Goal: Task Accomplishment & Management: Use online tool/utility

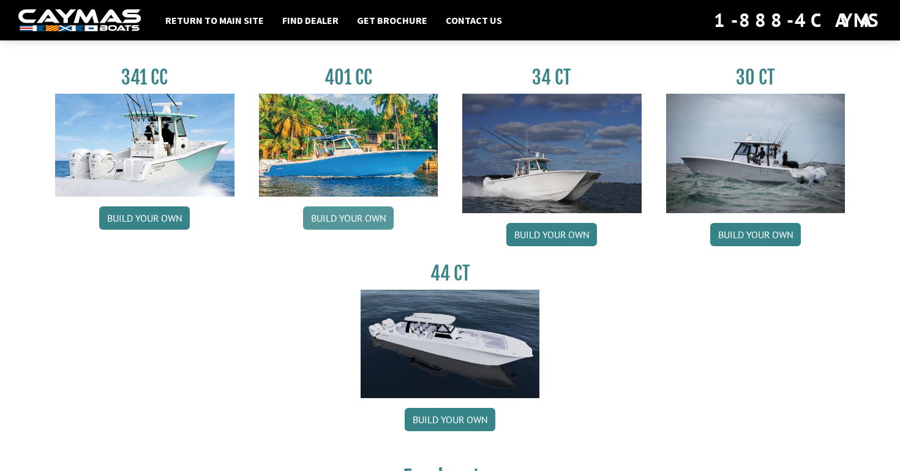
scroll to position [587, 0]
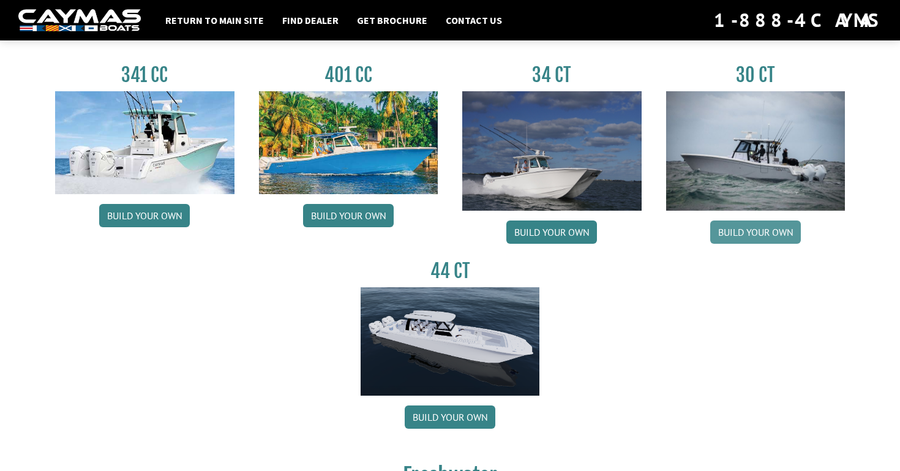
click at [730, 239] on link "Build your own" at bounding box center [755, 231] width 91 height 23
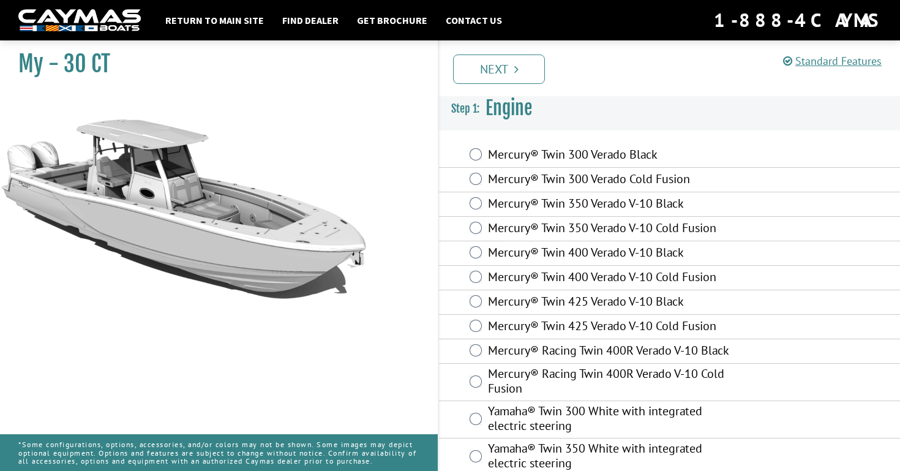
scroll to position [20, 0]
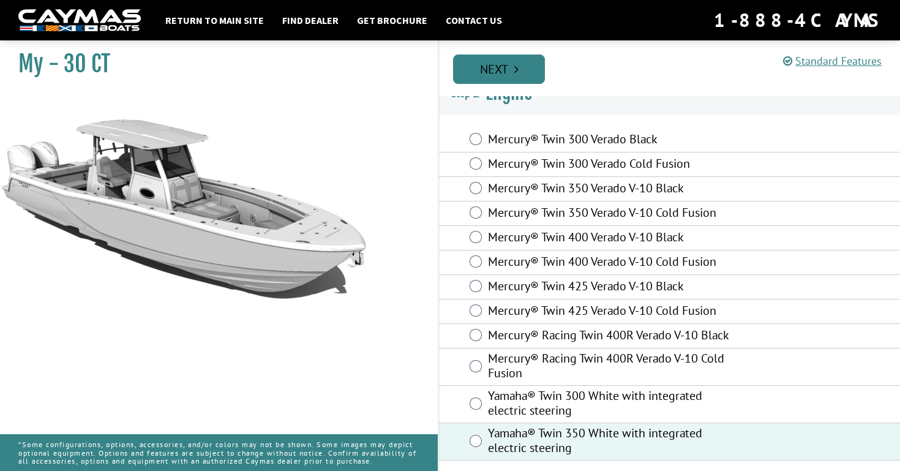
click at [488, 75] on link "Next" at bounding box center [499, 68] width 92 height 29
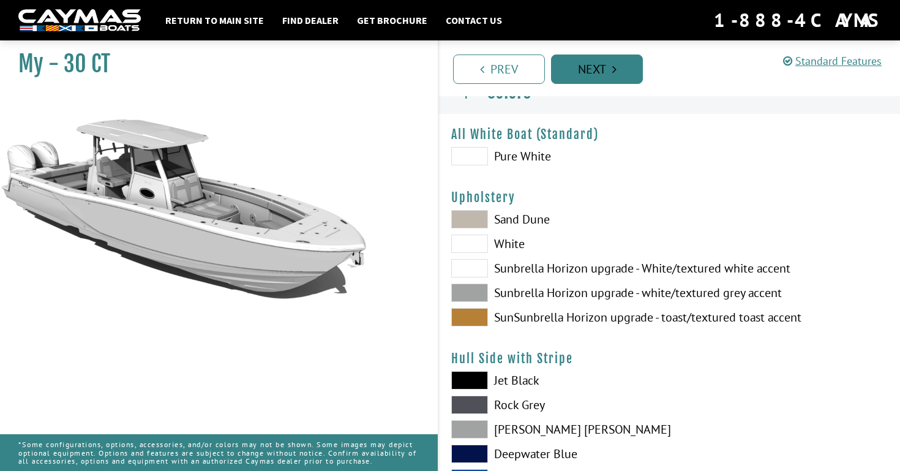
scroll to position [0, 0]
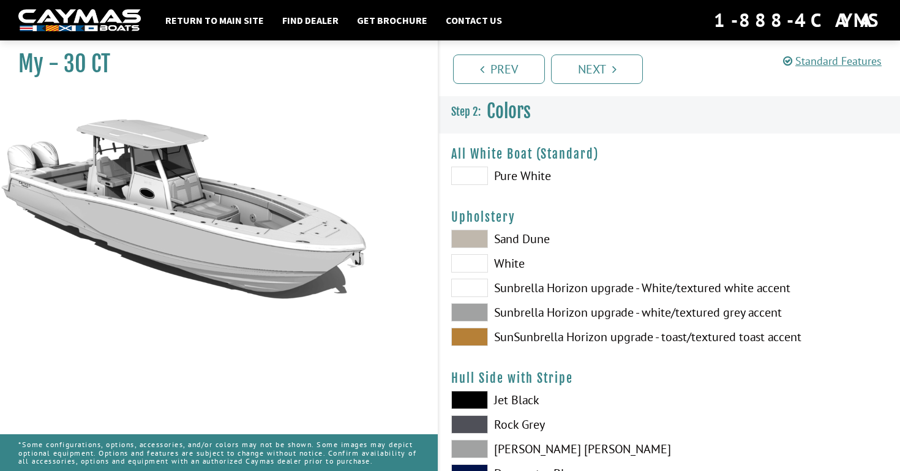
click at [467, 241] on span at bounding box center [469, 239] width 37 height 18
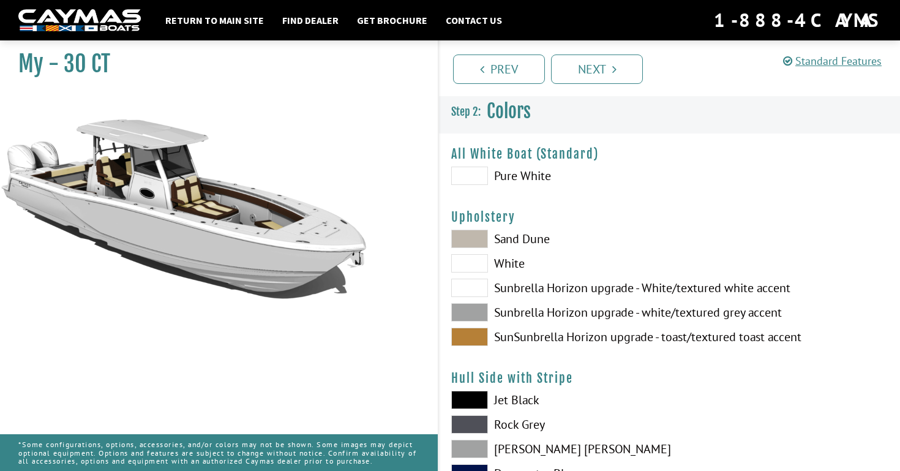
click at [476, 339] on span at bounding box center [469, 337] width 37 height 18
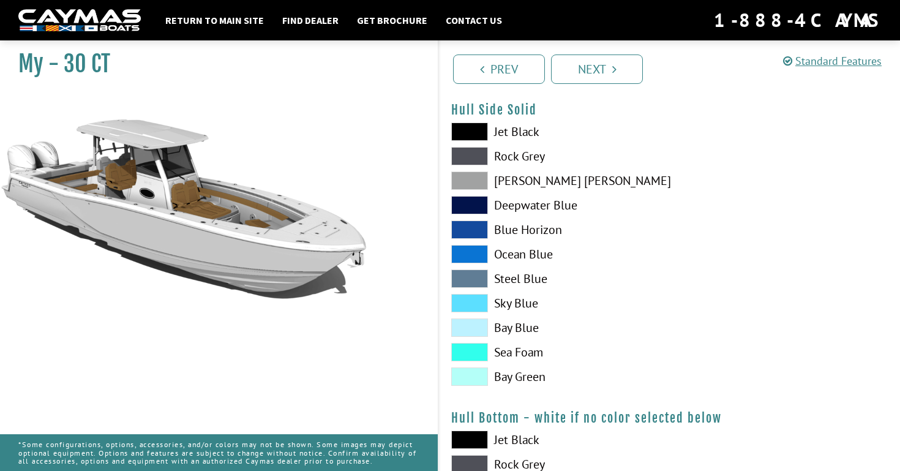
scroll to position [580, 0]
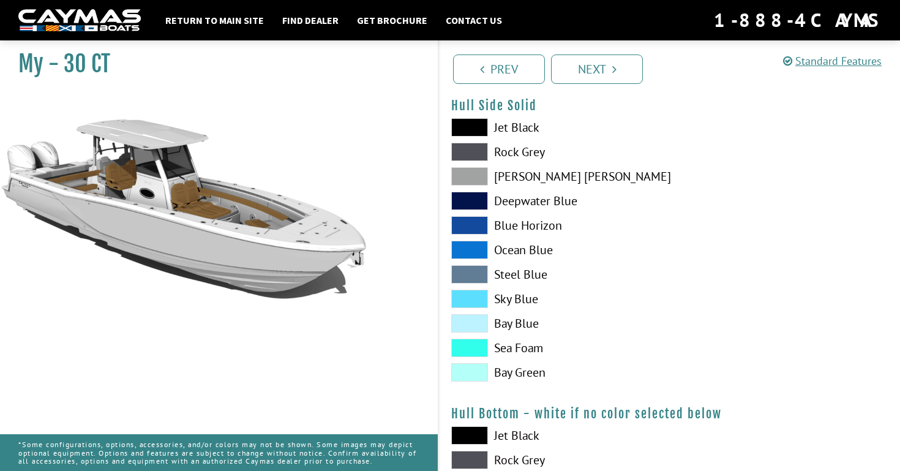
click at [477, 174] on span at bounding box center [469, 176] width 37 height 18
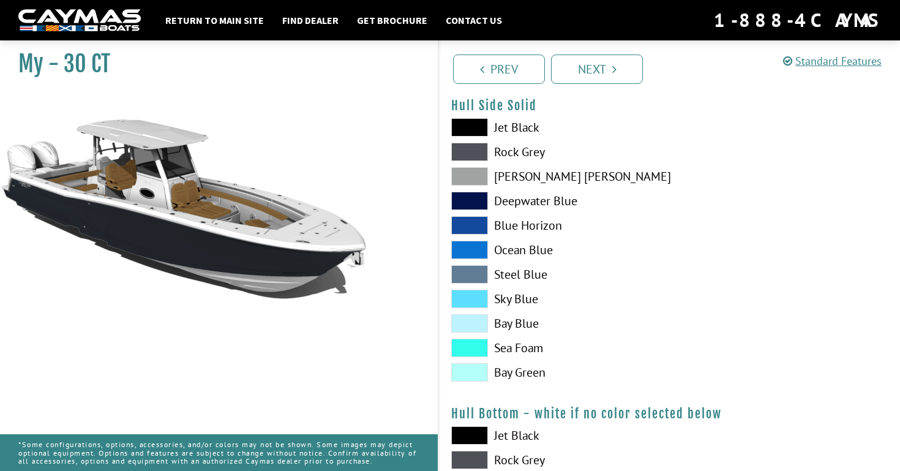
click at [476, 154] on span at bounding box center [469, 152] width 37 height 18
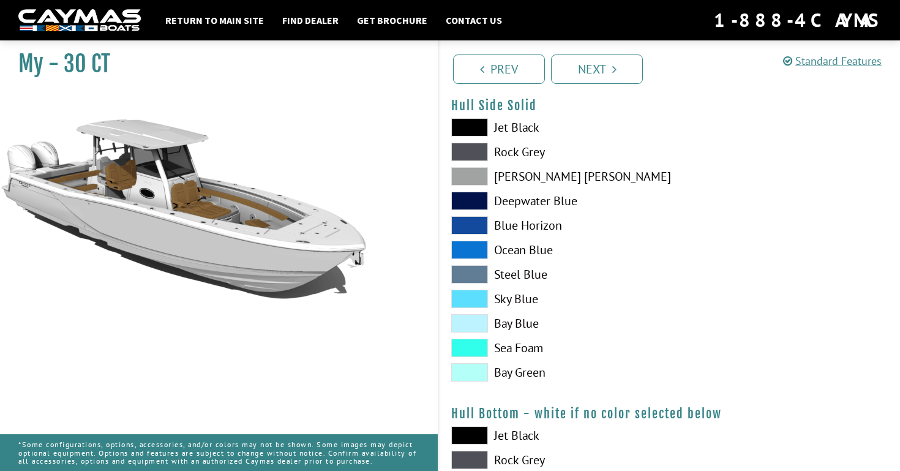
click at [474, 176] on span at bounding box center [469, 176] width 37 height 18
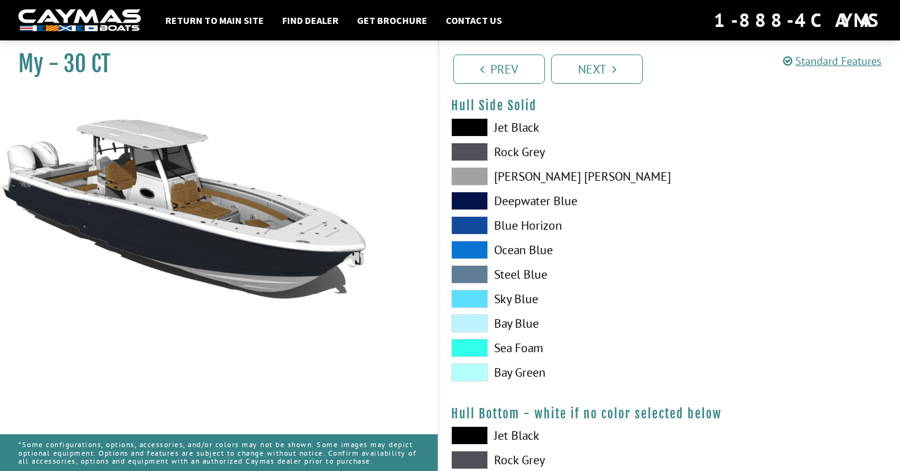
click at [474, 119] on span at bounding box center [469, 127] width 37 height 18
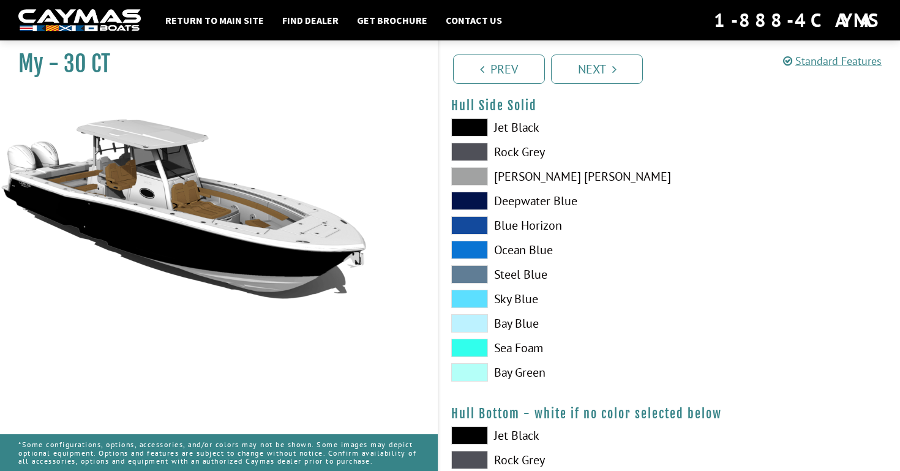
click at [465, 157] on span at bounding box center [469, 152] width 37 height 18
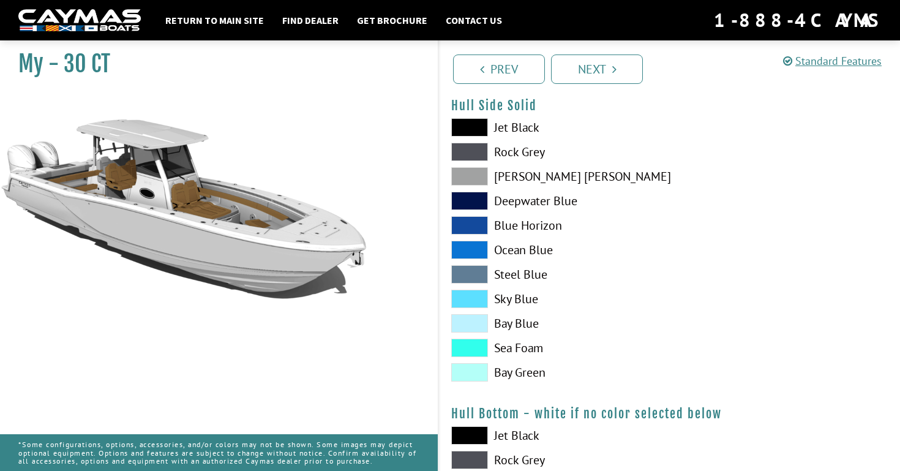
click at [466, 175] on span at bounding box center [469, 176] width 37 height 18
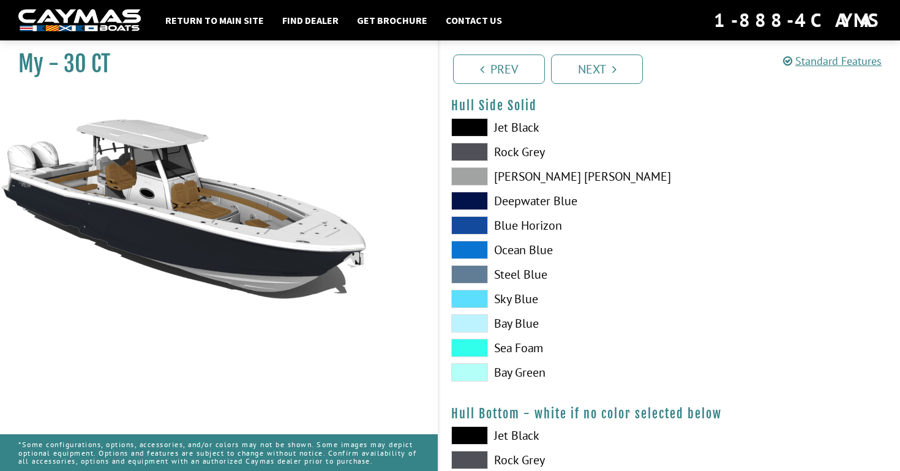
click at [471, 146] on span at bounding box center [469, 152] width 37 height 18
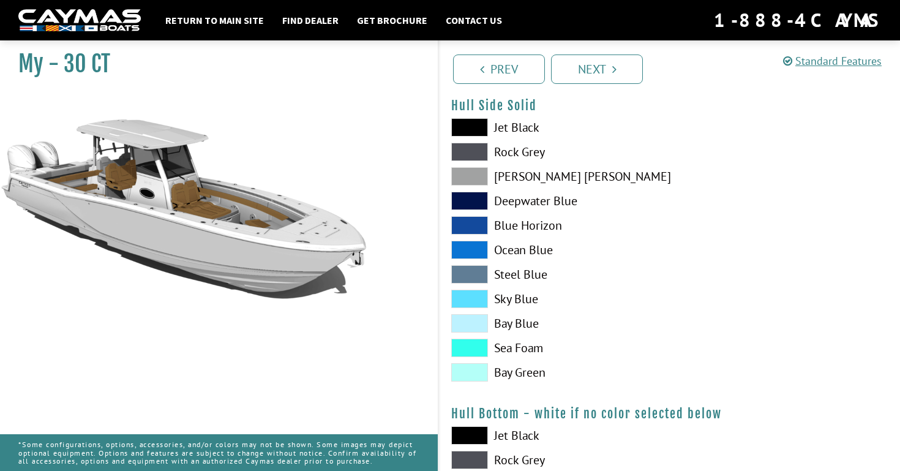
click at [470, 160] on span at bounding box center [469, 152] width 37 height 18
click at [470, 170] on span at bounding box center [469, 176] width 37 height 18
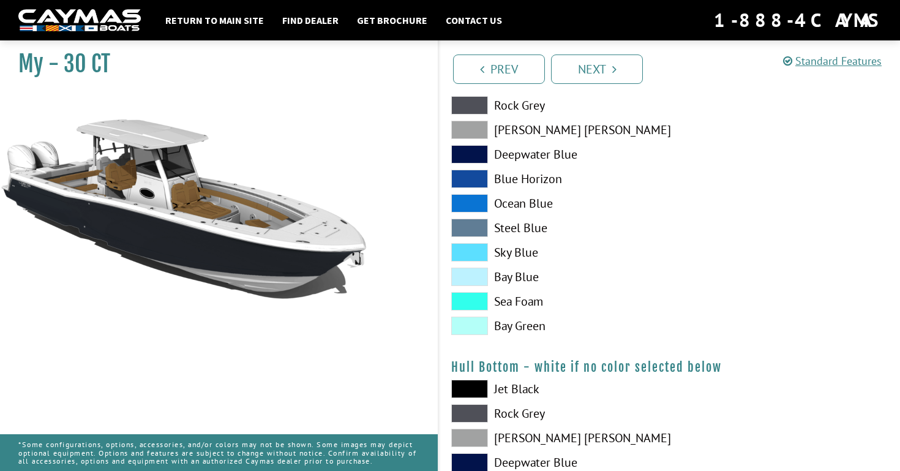
scroll to position [597, 0]
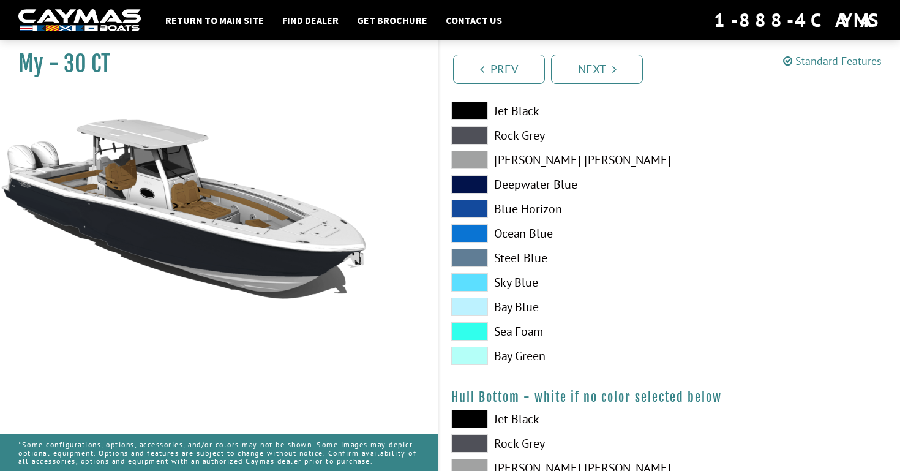
click at [481, 334] on span at bounding box center [469, 331] width 37 height 18
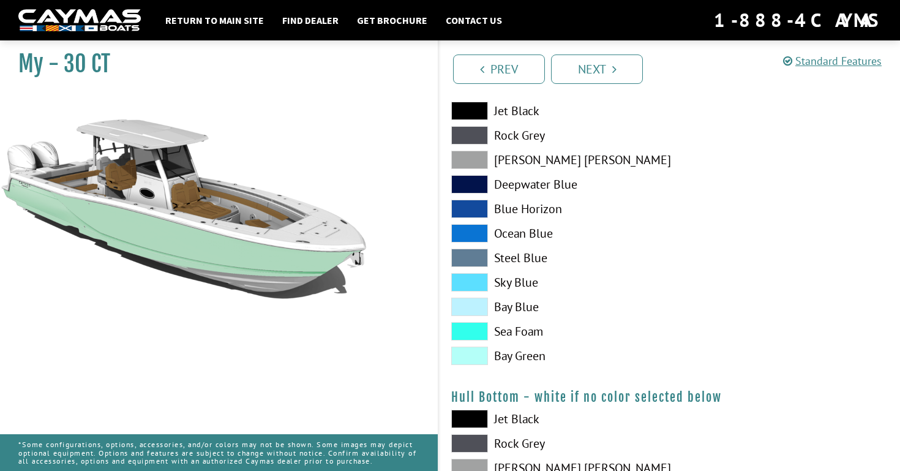
click at [472, 351] on span at bounding box center [469, 355] width 37 height 18
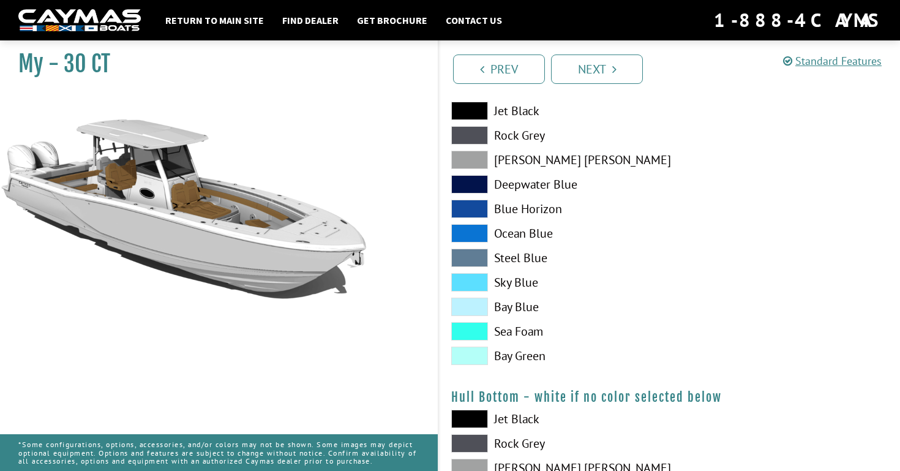
click at [472, 355] on span at bounding box center [469, 355] width 37 height 18
click at [475, 331] on span at bounding box center [469, 331] width 37 height 18
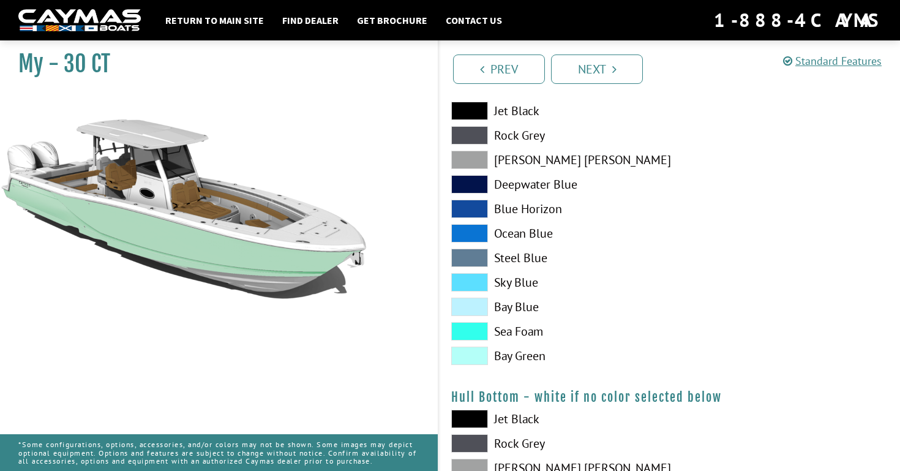
click at [471, 305] on span at bounding box center [469, 307] width 37 height 18
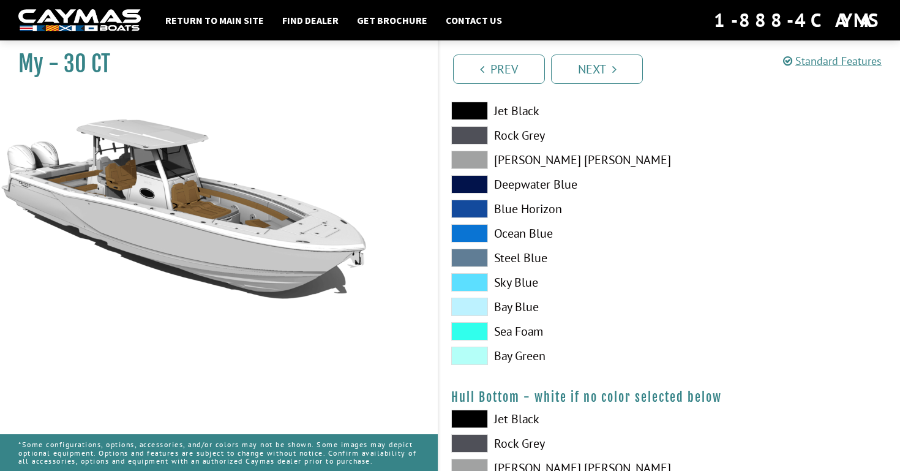
click at [470, 308] on span at bounding box center [469, 307] width 37 height 18
click at [471, 289] on span at bounding box center [469, 282] width 37 height 18
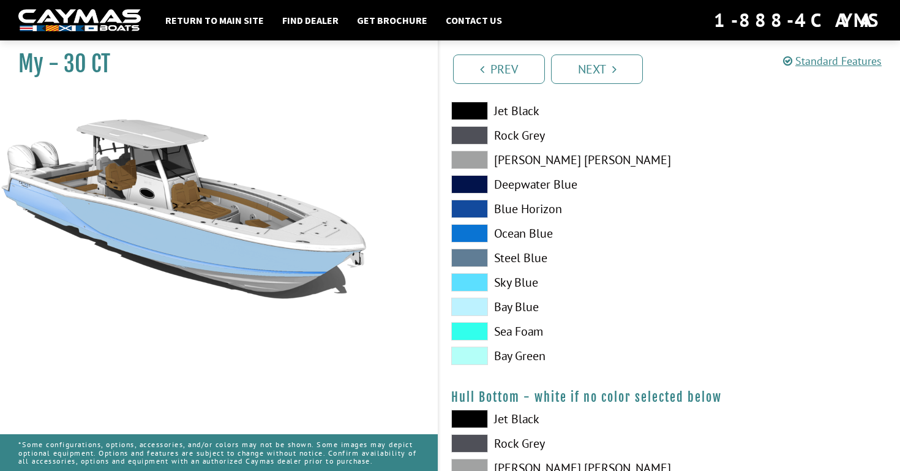
click at [470, 307] on span at bounding box center [469, 307] width 37 height 18
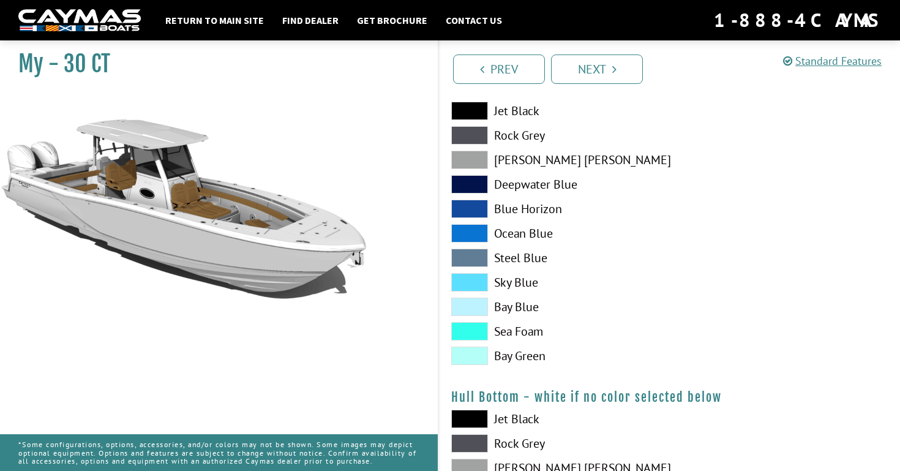
click at [470, 307] on span at bounding box center [469, 307] width 37 height 18
click at [471, 234] on span at bounding box center [469, 233] width 37 height 18
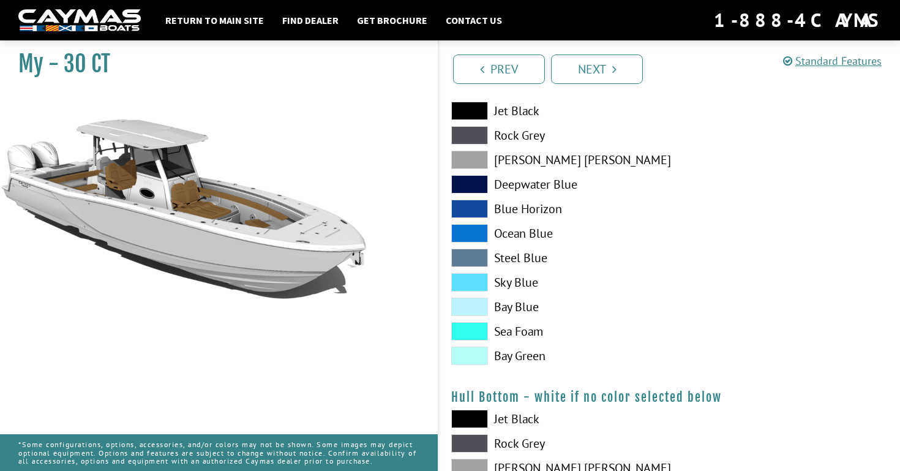
click at [471, 216] on span at bounding box center [469, 209] width 37 height 18
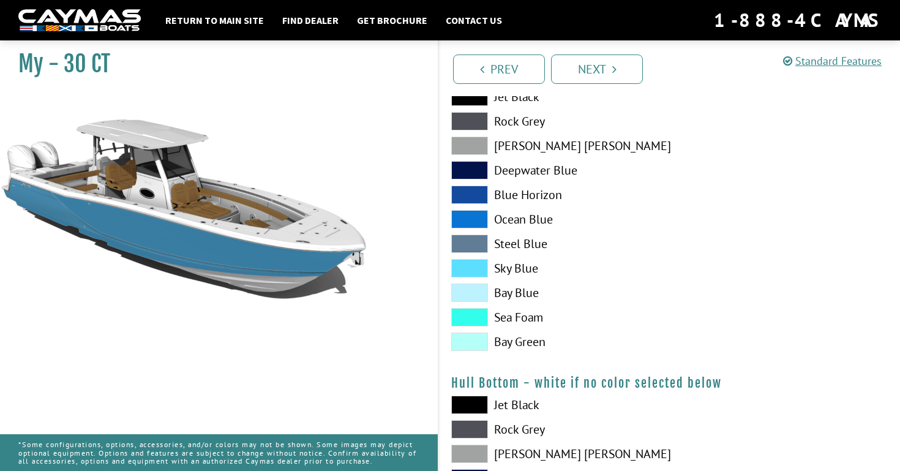
scroll to position [626, 0]
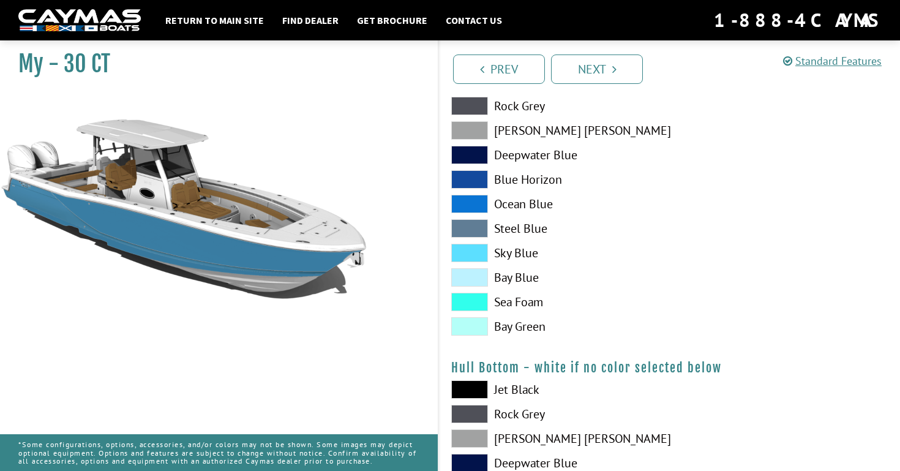
click at [468, 176] on span at bounding box center [469, 179] width 37 height 18
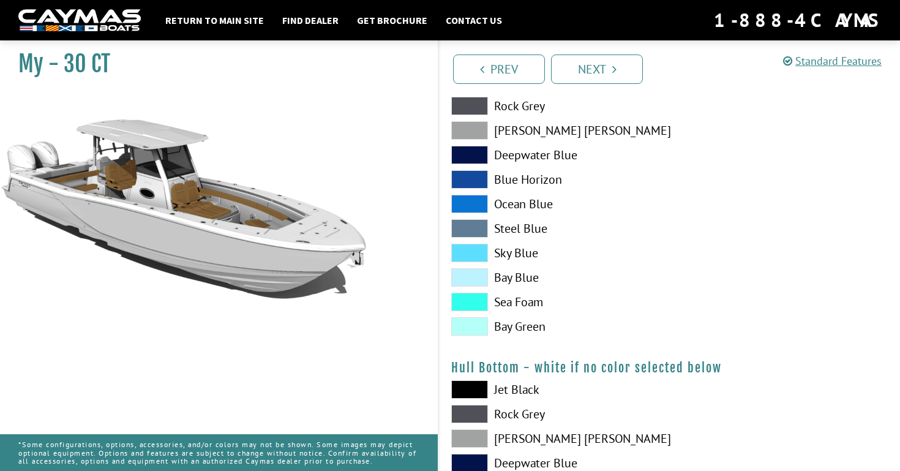
click at [468, 176] on span at bounding box center [469, 179] width 37 height 18
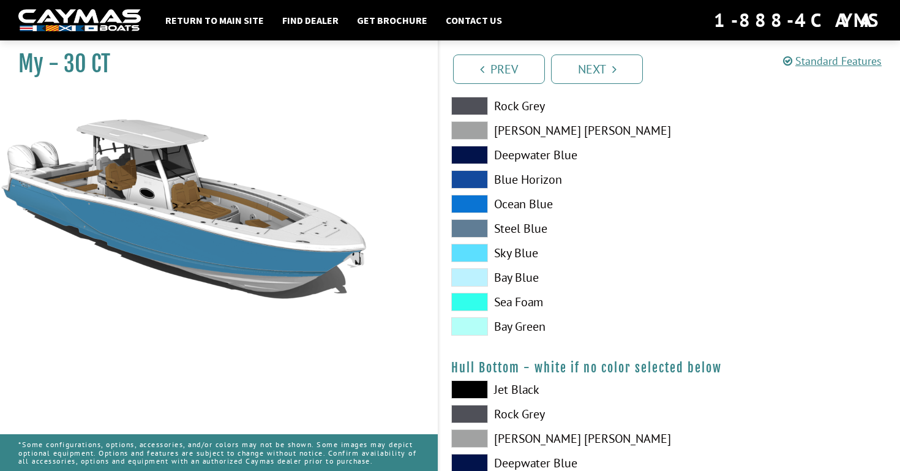
click at [481, 151] on span at bounding box center [469, 155] width 37 height 18
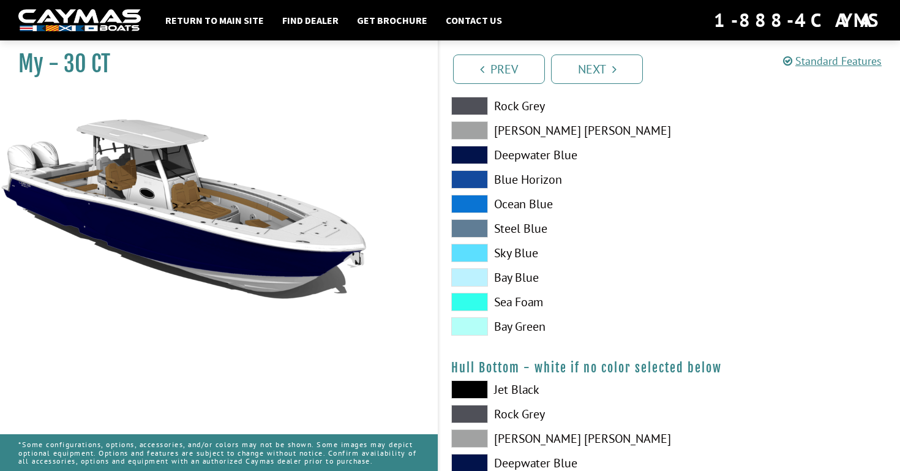
click at [477, 204] on span at bounding box center [469, 204] width 37 height 18
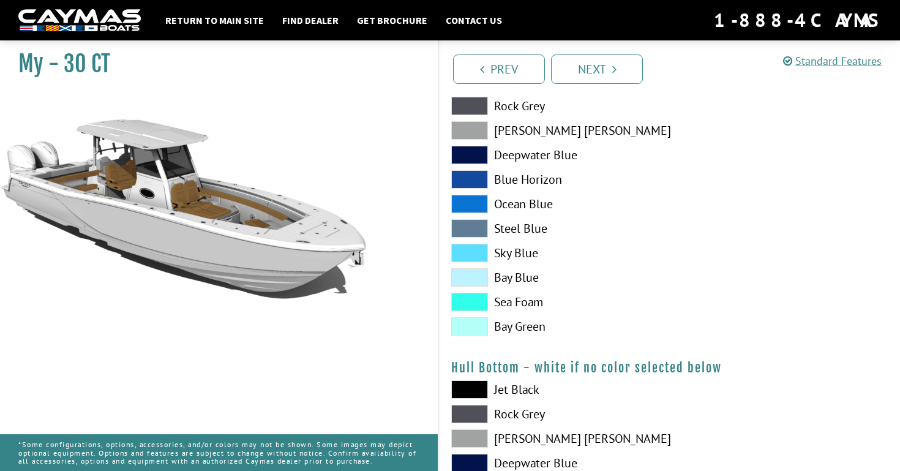
click at [477, 204] on span at bounding box center [469, 204] width 37 height 18
click at [466, 305] on span at bounding box center [469, 302] width 37 height 18
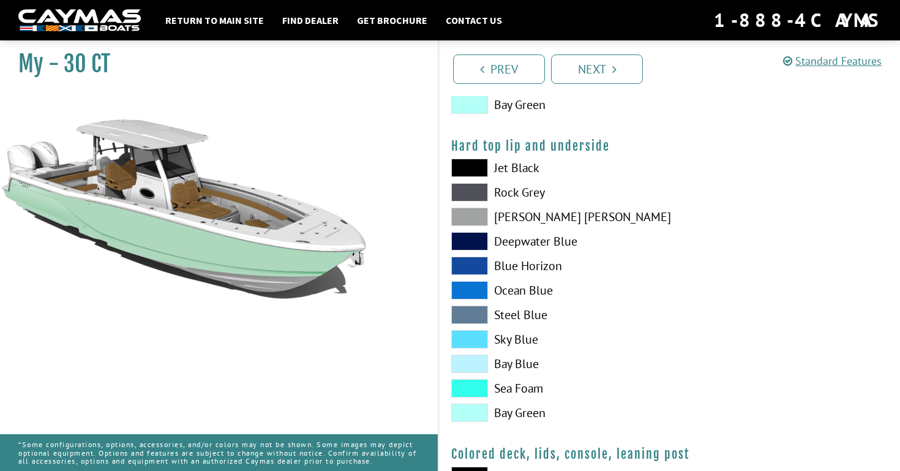
scroll to position [1162, 0]
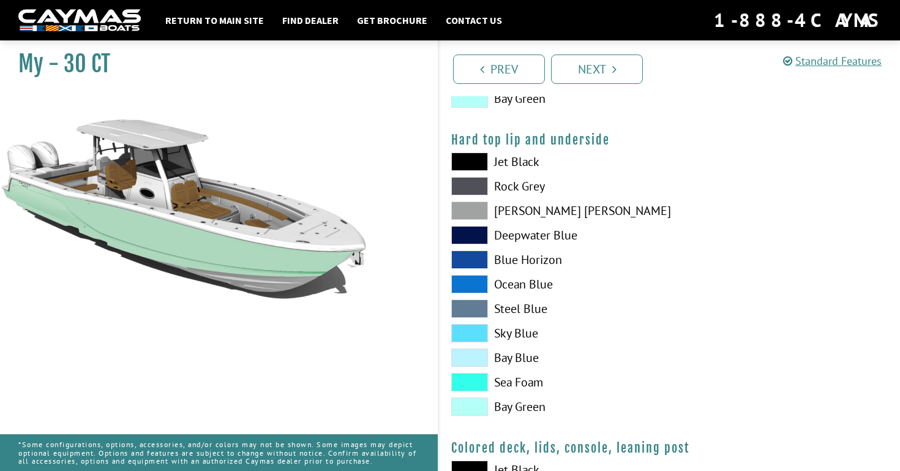
click at [477, 381] on span at bounding box center [469, 382] width 37 height 18
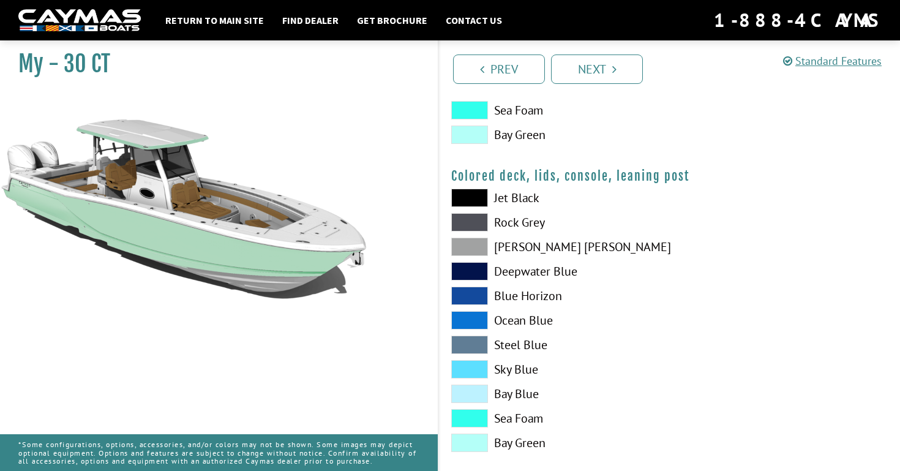
scroll to position [1451, 0]
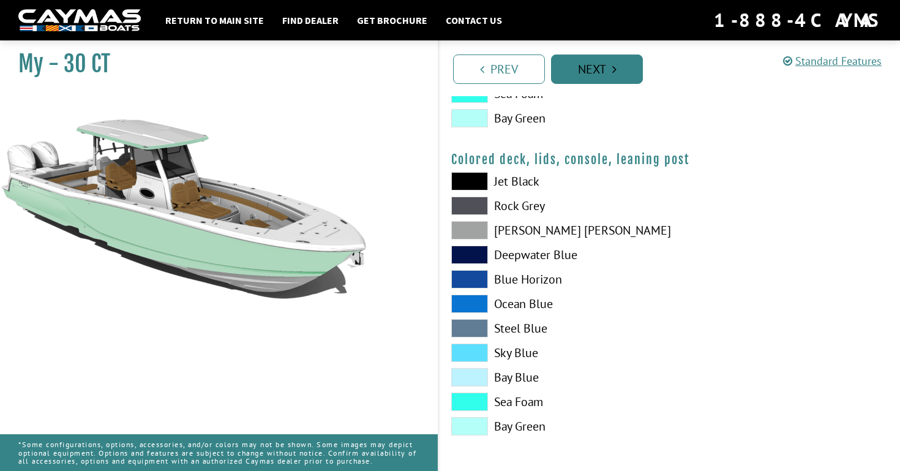
click at [594, 71] on link "Next" at bounding box center [597, 68] width 92 height 29
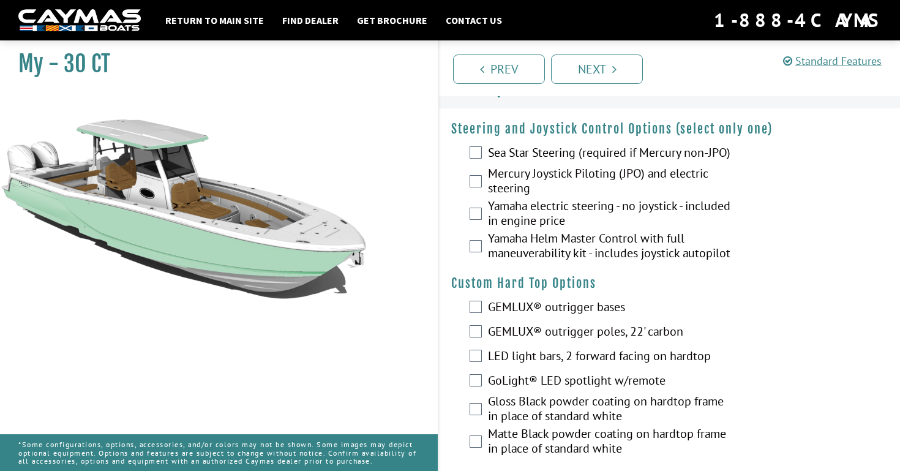
scroll to position [0, 0]
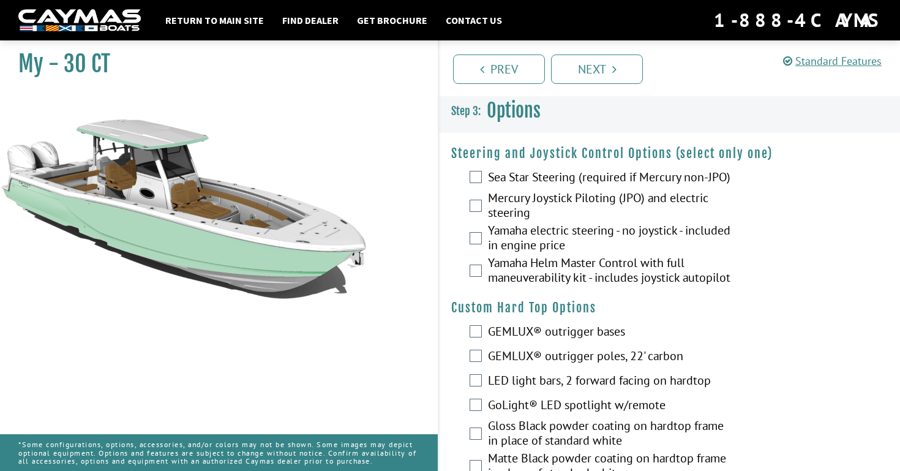
click at [604, 230] on label "Yamaha electric steering - no joystick - included in engine price" at bounding box center [611, 239] width 247 height 32
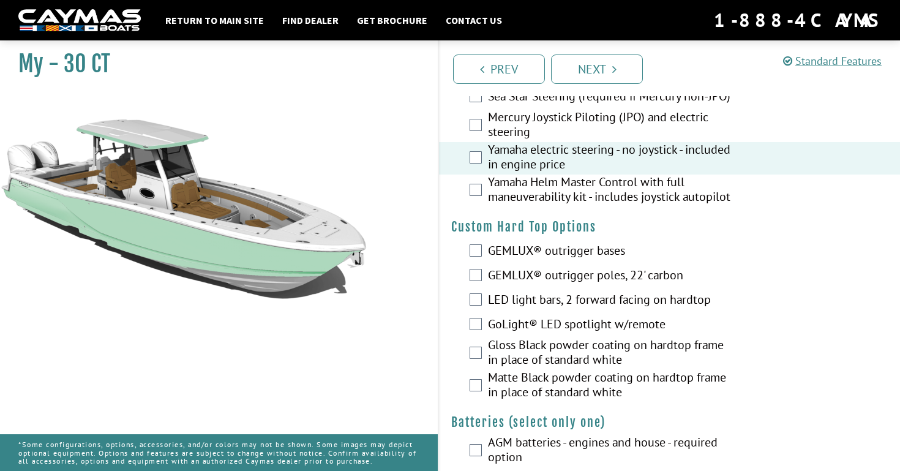
scroll to position [85, 0]
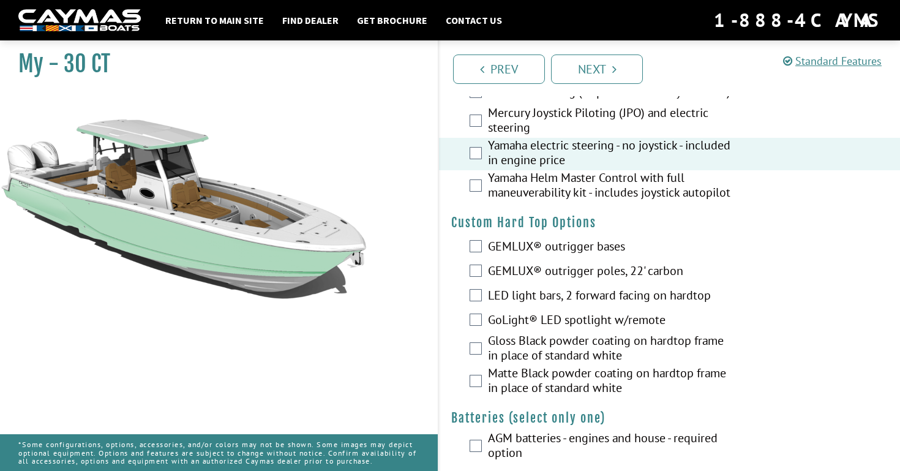
click at [619, 297] on label "LED light bars, 2 forward facing on hardtop" at bounding box center [611, 297] width 247 height 18
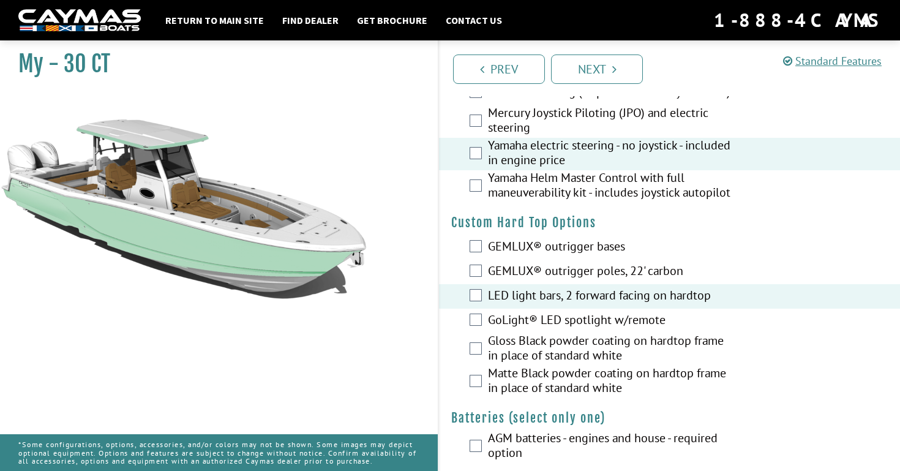
click at [611, 324] on label "GoLight® LED spotlight w/remote" at bounding box center [611, 321] width 247 height 18
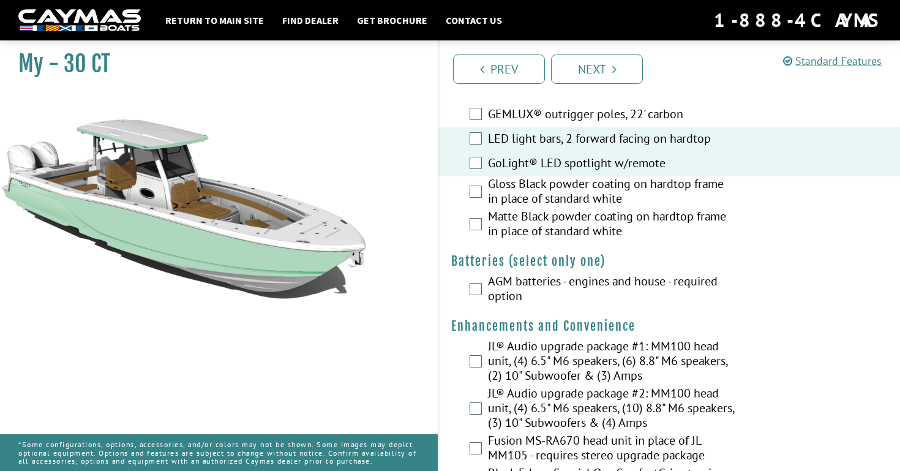
scroll to position [243, 0]
click at [585, 281] on label "AGM batteries - engines and house - required option" at bounding box center [611, 288] width 247 height 32
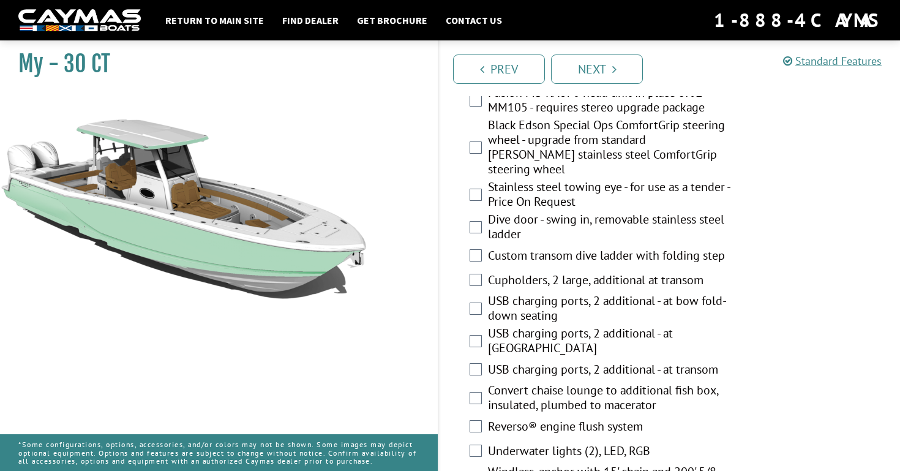
scroll to position [599, 0]
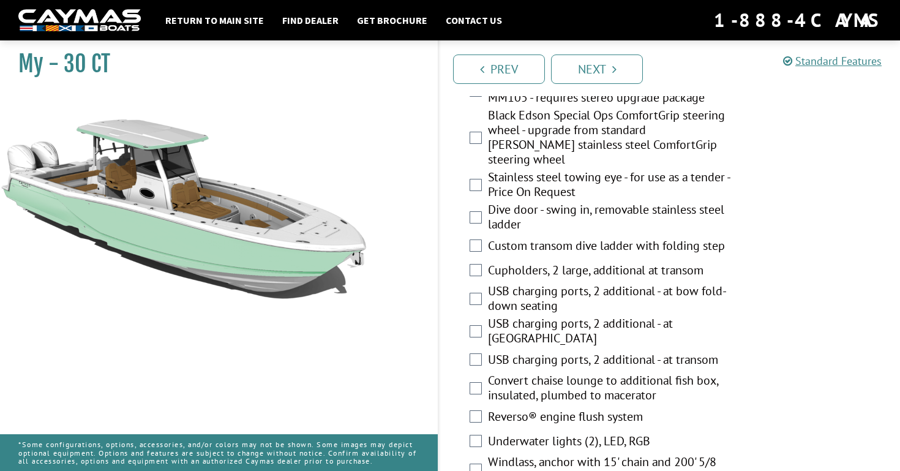
click at [578, 202] on label "Dive door - swing in, removable stainless steel ladder" at bounding box center [611, 218] width 247 height 32
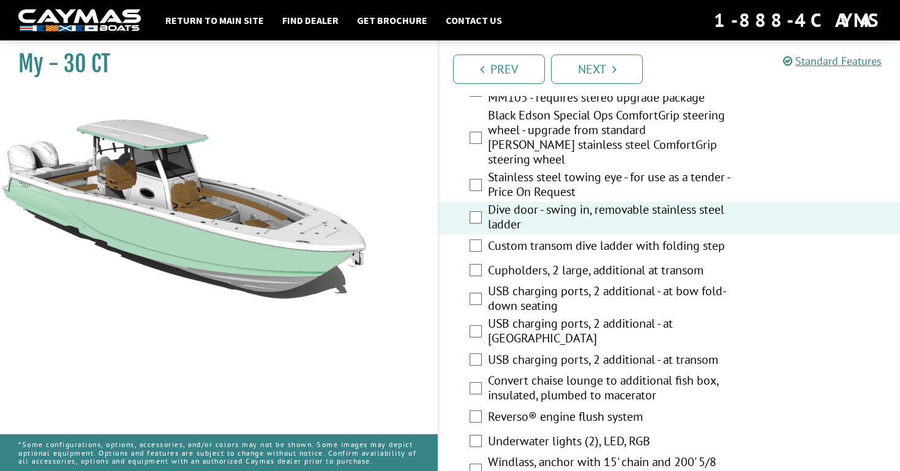
click at [585, 238] on label "Custom transom dive ladder with folding step" at bounding box center [611, 247] width 247 height 18
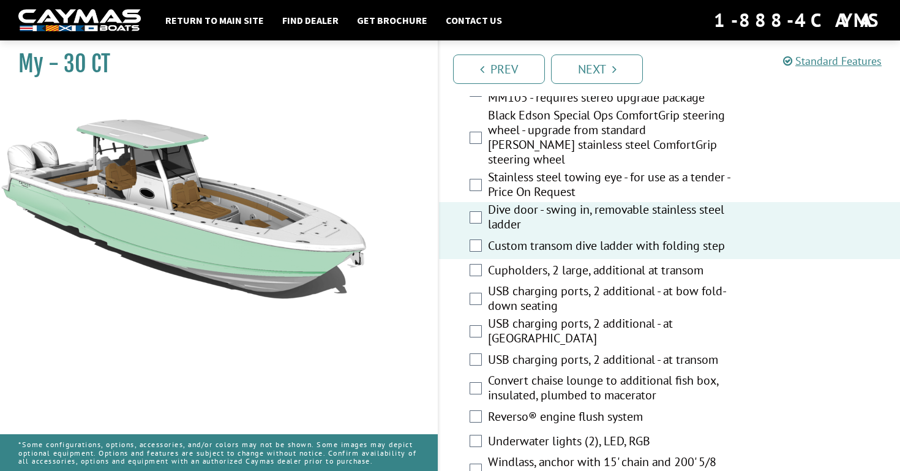
click at [590, 263] on label "Cupholders, 2 large, additional at transom" at bounding box center [611, 272] width 247 height 18
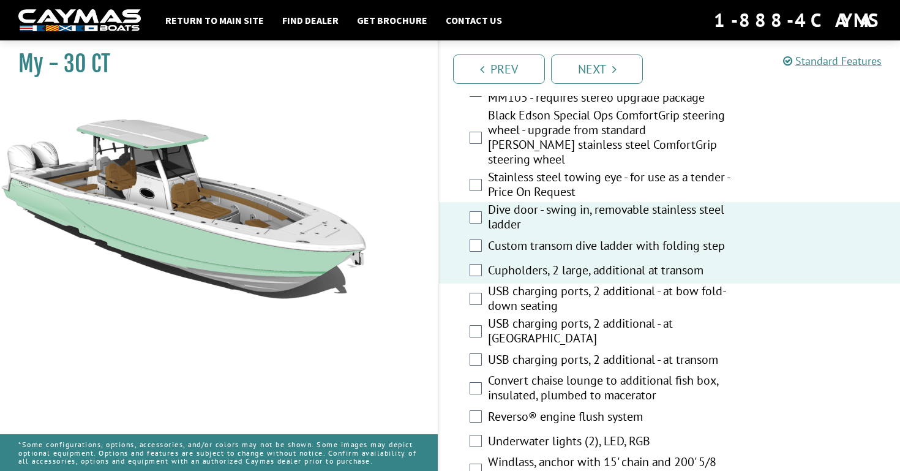
click at [539, 294] on label "USB charging ports, 2 additional - at bow fold-down seating" at bounding box center [611, 299] width 247 height 32
click at [526, 283] on label "USB charging ports, 2 additional - at bow fold-down seating" at bounding box center [611, 299] width 247 height 32
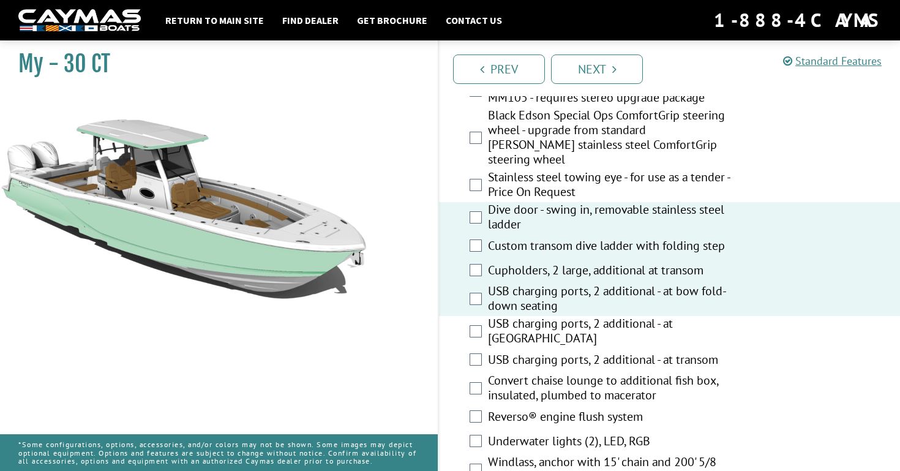
click at [533, 318] on label "USB charging ports, 2 additional - at [GEOGRAPHIC_DATA]" at bounding box center [611, 332] width 247 height 32
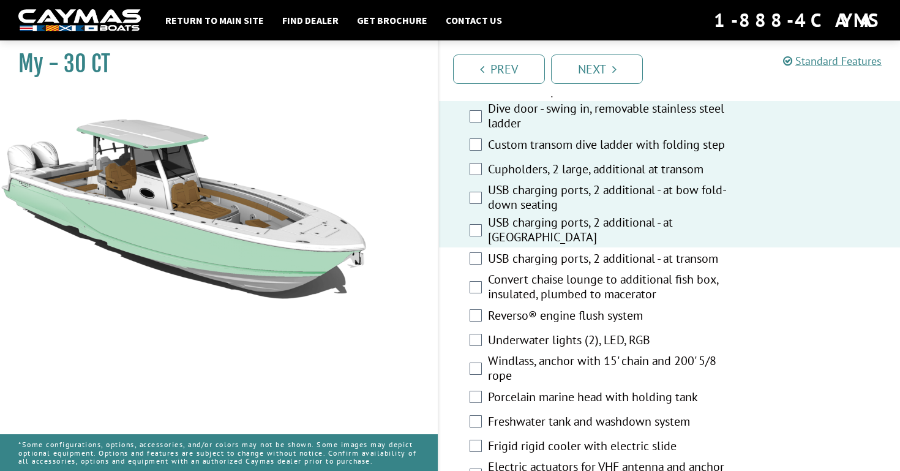
scroll to position [713, 0]
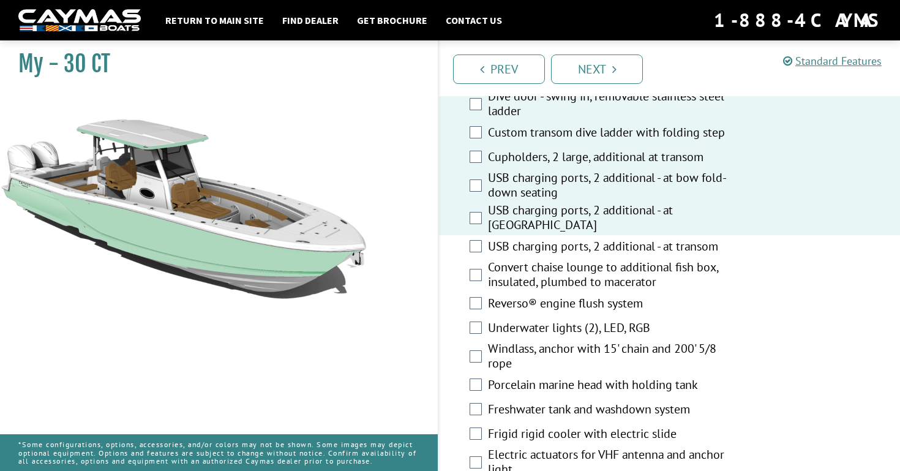
click at [520, 239] on label "USB charging ports, 2 additional - at transom" at bounding box center [611, 248] width 247 height 18
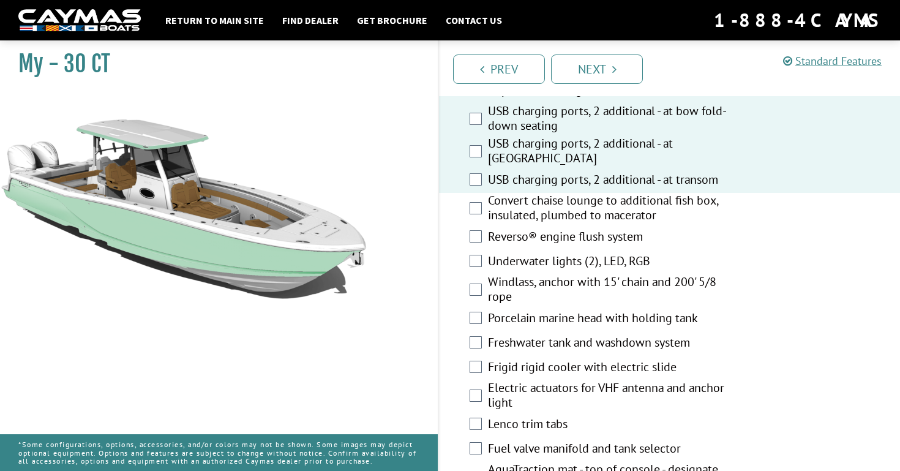
scroll to position [779, 0]
click at [620, 193] on label "Convert chaise lounge to additional fish box, insulated, plumbed to macerator" at bounding box center [611, 209] width 247 height 32
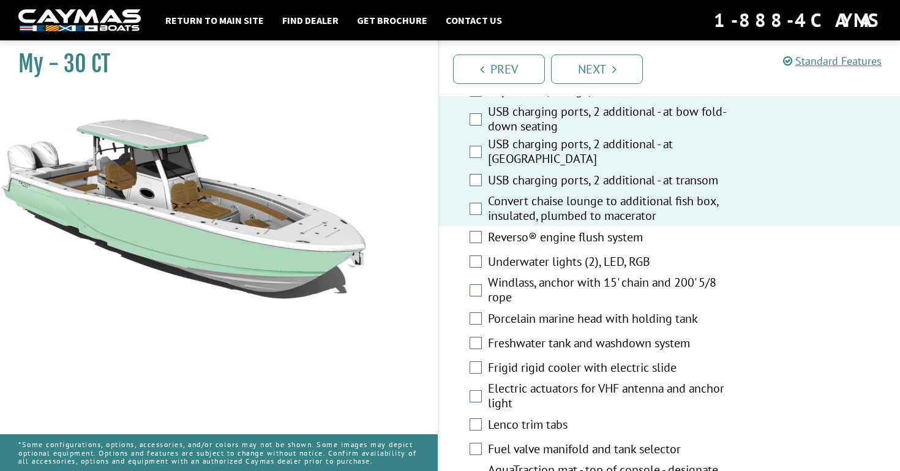
click at [610, 230] on label "Reverso® engine flush system" at bounding box center [611, 239] width 247 height 18
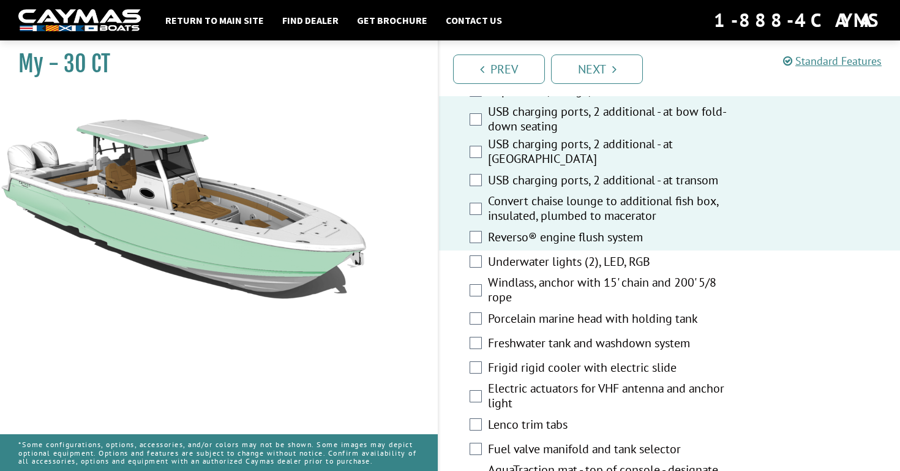
click at [607, 254] on label "Underwater lights (2), LED, RGB" at bounding box center [611, 263] width 247 height 18
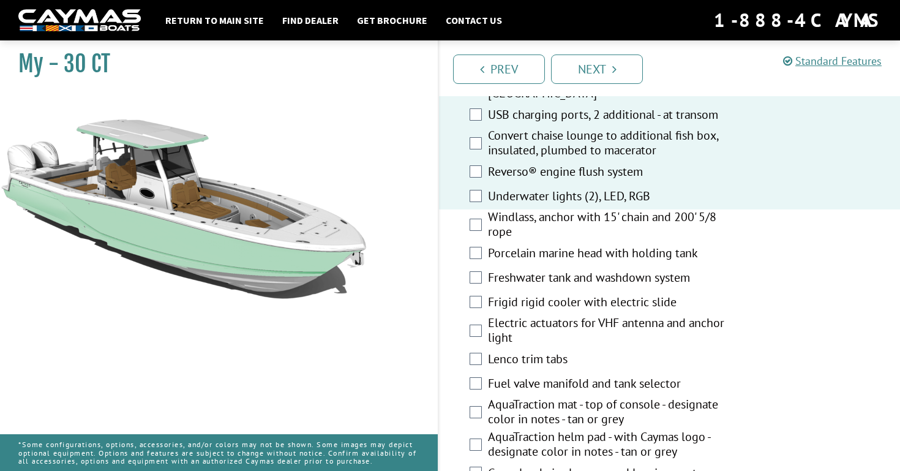
scroll to position [859, 0]
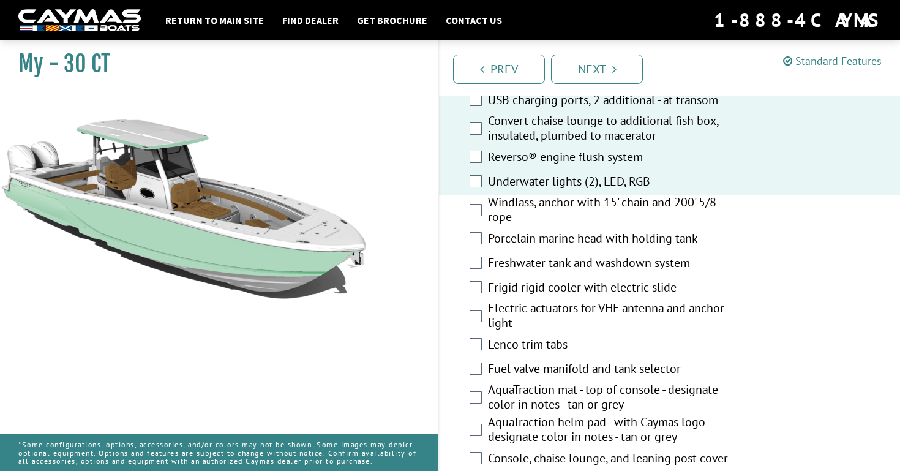
click at [543, 231] on label "Porcelain marine head with holding tank" at bounding box center [611, 240] width 247 height 18
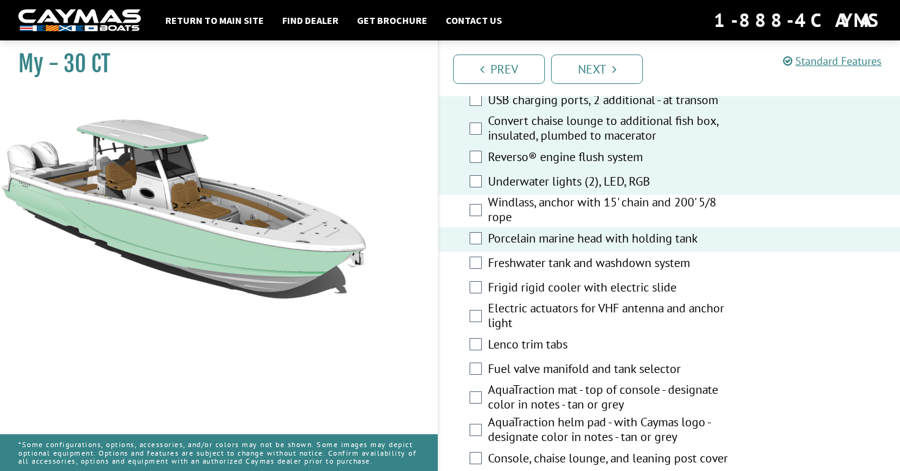
click at [531, 255] on label "Freshwater tank and washdown system" at bounding box center [611, 264] width 247 height 18
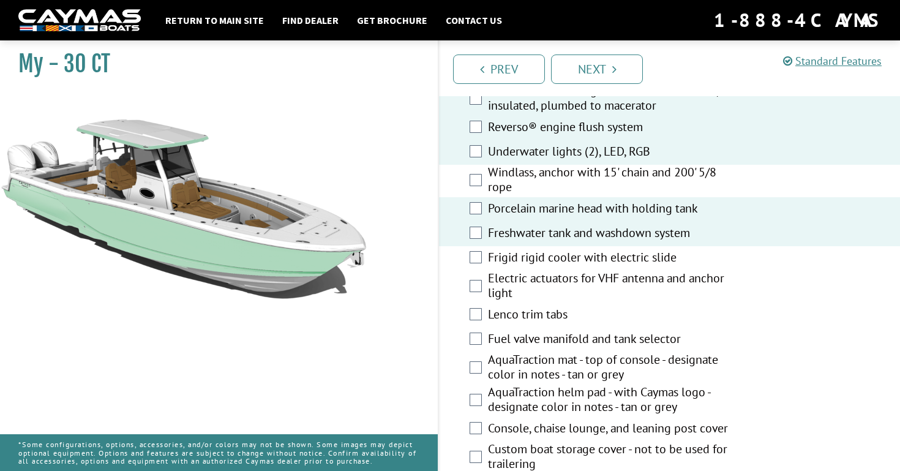
scroll to position [893, 0]
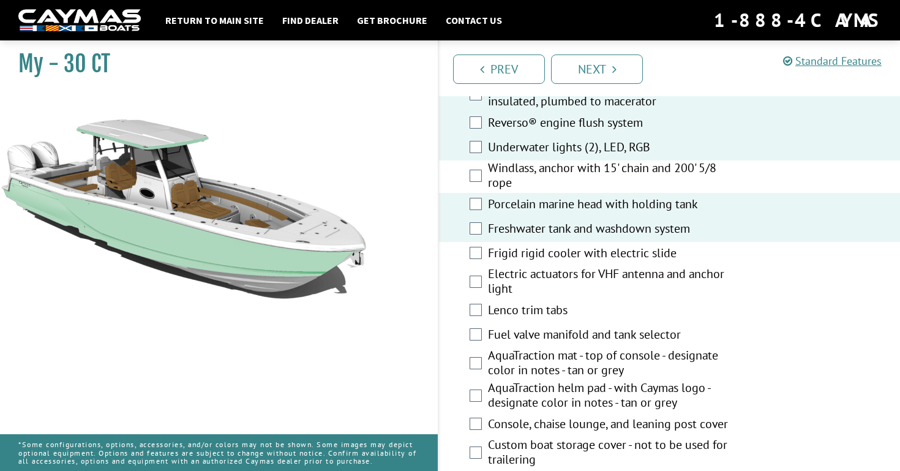
click at [531, 245] on label "Frigid rigid cooler with electric slide" at bounding box center [611, 254] width 247 height 18
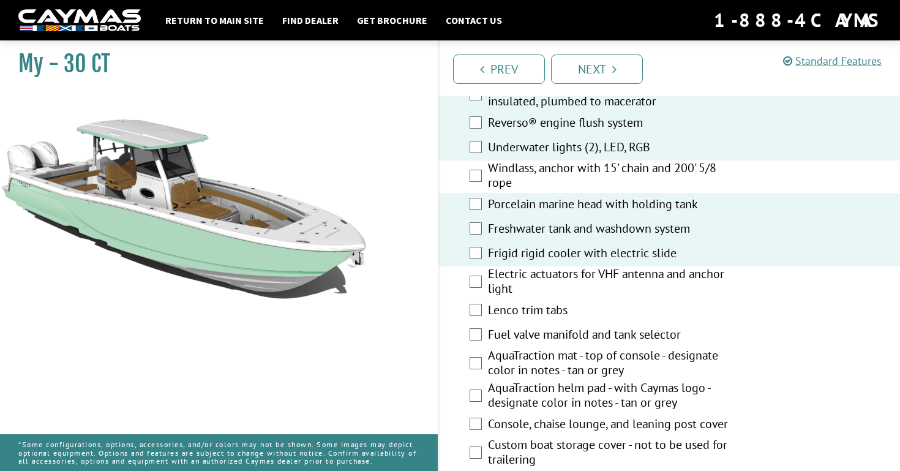
click at [537, 302] on label "Lenco trim tabs" at bounding box center [611, 311] width 247 height 18
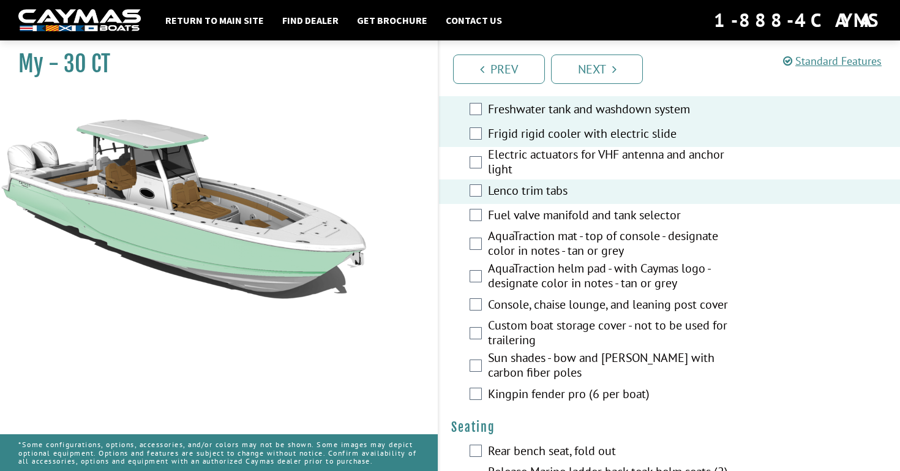
scroll to position [1012, 0]
click at [555, 208] on label "Fuel valve manifold and tank selector" at bounding box center [611, 217] width 247 height 18
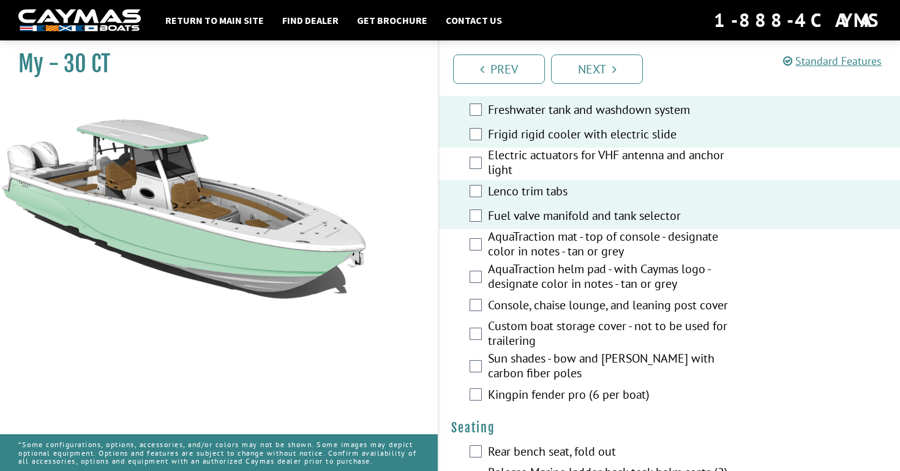
click at [562, 231] on label "AquaTraction mat - top of console - designate color in notes - tan or grey" at bounding box center [611, 245] width 247 height 32
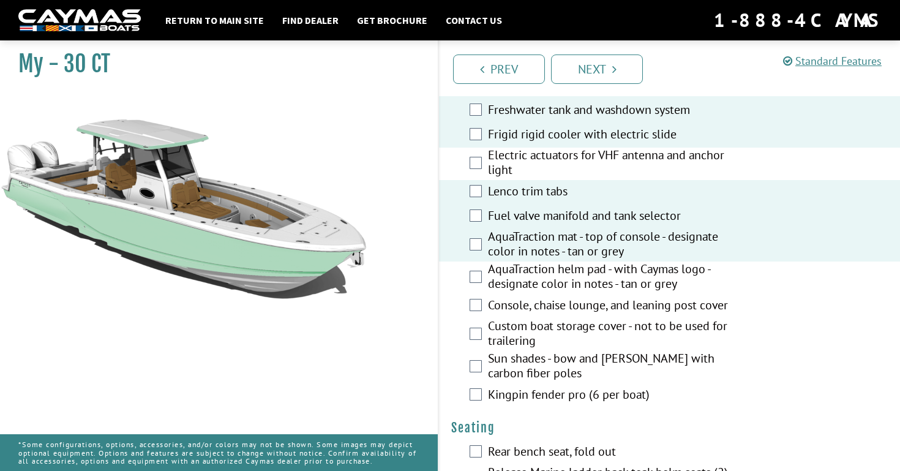
click at [554, 229] on label "AquaTraction mat - top of console - designate color in notes - tan or grey" at bounding box center [611, 245] width 247 height 32
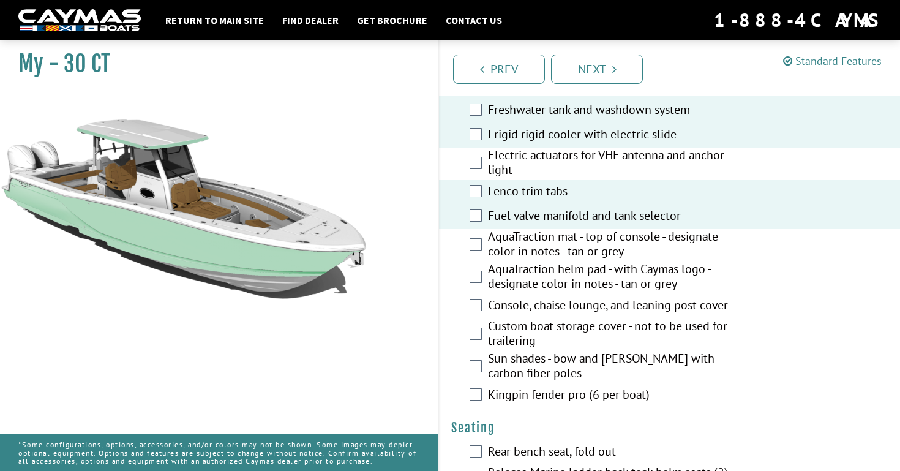
click at [567, 267] on label "AquaTraction helm pad - with Caymas logo - designate color in notes - tan or gr…" at bounding box center [611, 277] width 247 height 32
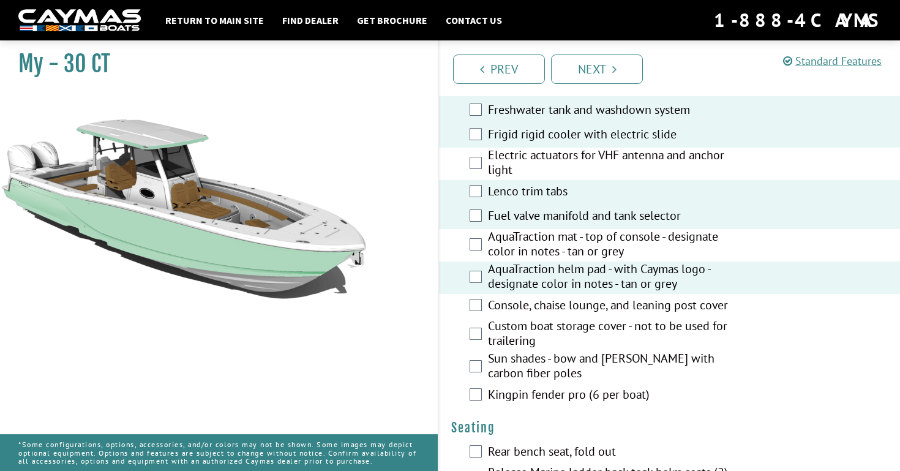
click at [542, 318] on label "Custom boat storage cover - not to be used for trailering" at bounding box center [611, 334] width 247 height 32
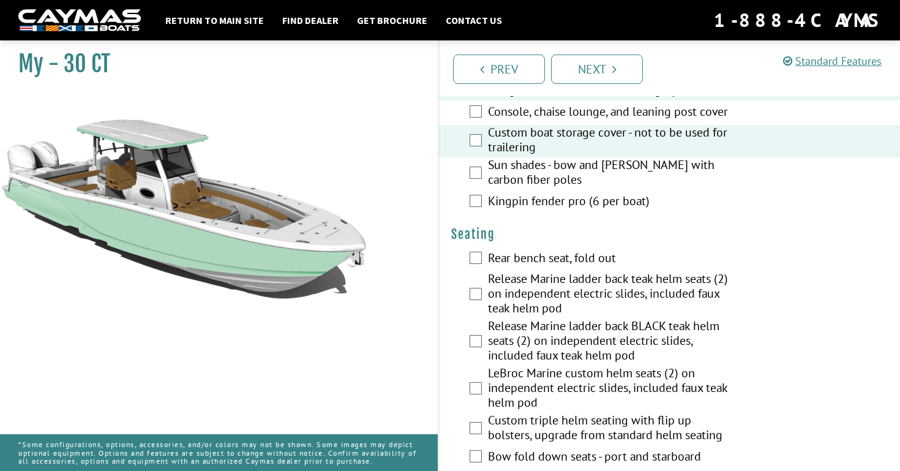
scroll to position [1224, 0]
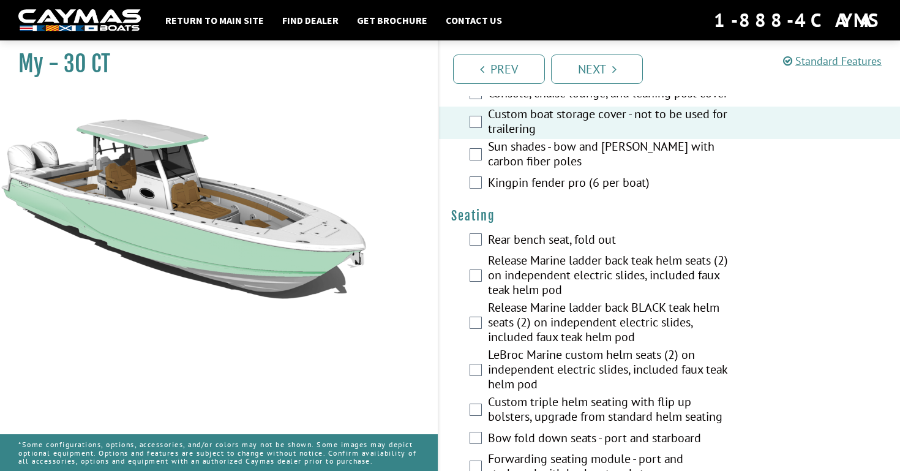
click at [493, 232] on label "Rear bench seat, fold out" at bounding box center [611, 241] width 247 height 18
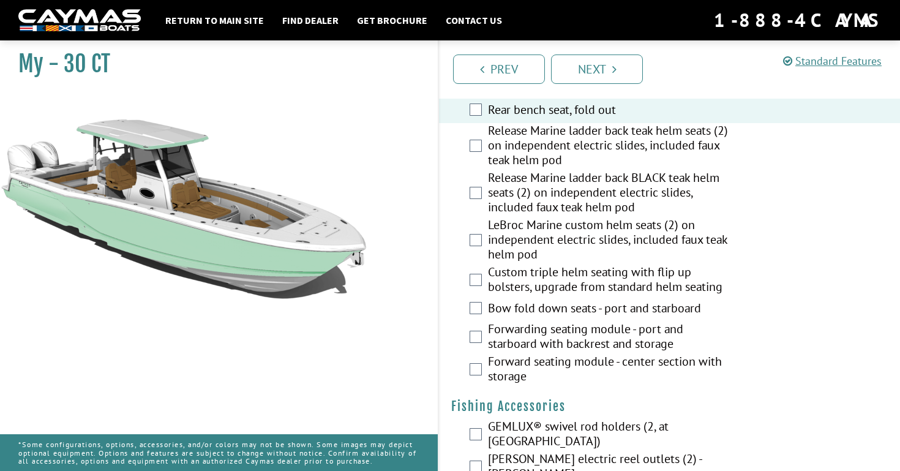
scroll to position [1354, 0]
click at [538, 264] on label "Custom triple helm seating with flip up bolsters, upgrade from standard helm se…" at bounding box center [611, 280] width 247 height 32
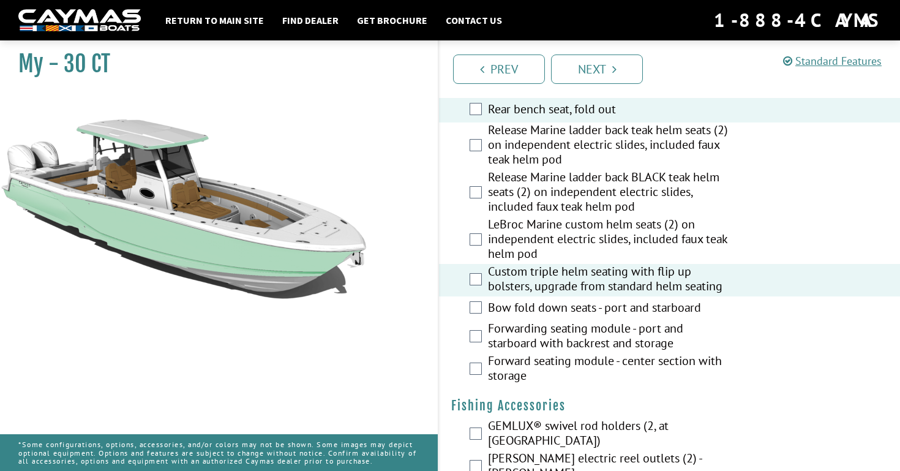
click at [571, 321] on label "Forwarding seating module - port and starboard with backrest and storage" at bounding box center [611, 337] width 247 height 32
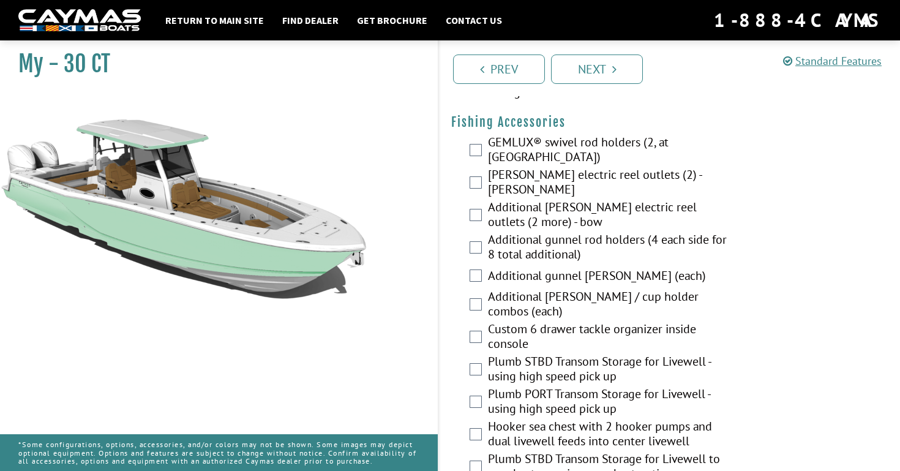
scroll to position [1627, 0]
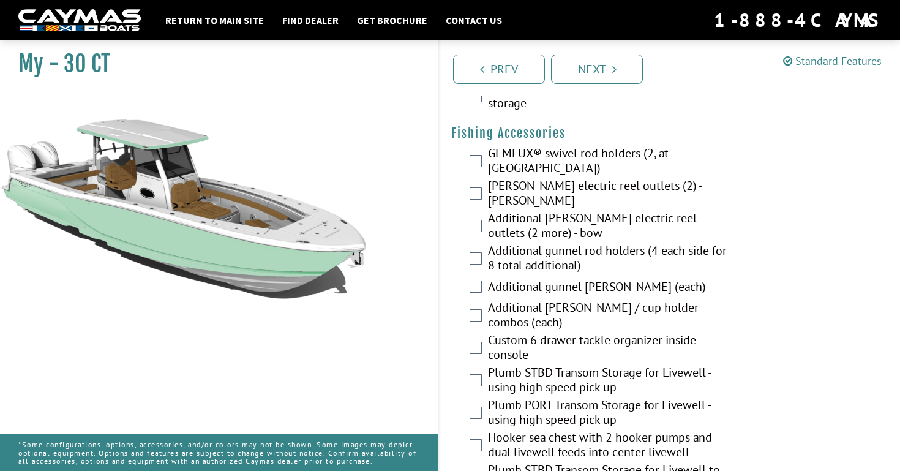
click at [510, 148] on label "GEMLUX® swivel rod holders (2, at [GEOGRAPHIC_DATA])" at bounding box center [611, 162] width 247 height 32
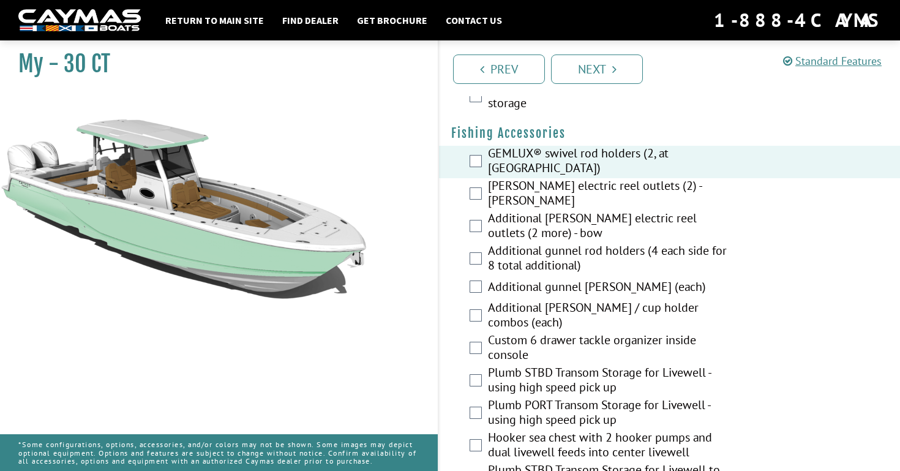
click at [541, 243] on label "Additional gunnel rod holders (4 each side for 8 total additional)" at bounding box center [611, 259] width 247 height 32
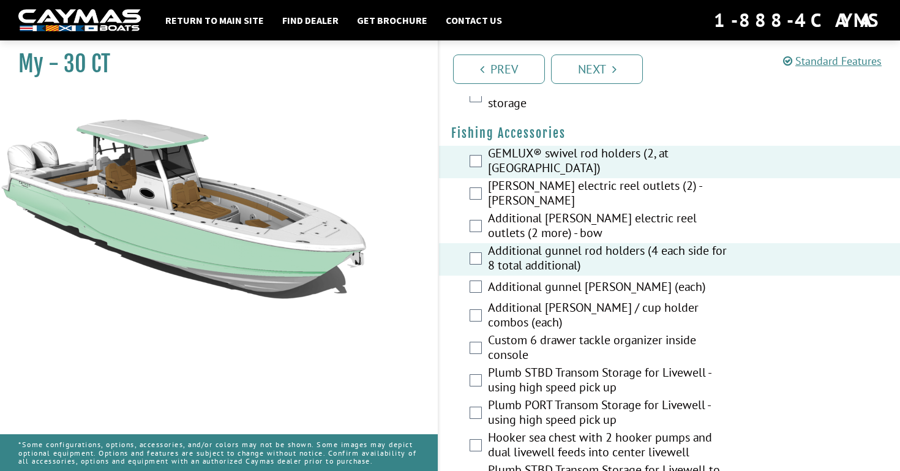
click at [576, 279] on label "Additional gunnel [PERSON_NAME] (each)" at bounding box center [611, 288] width 247 height 18
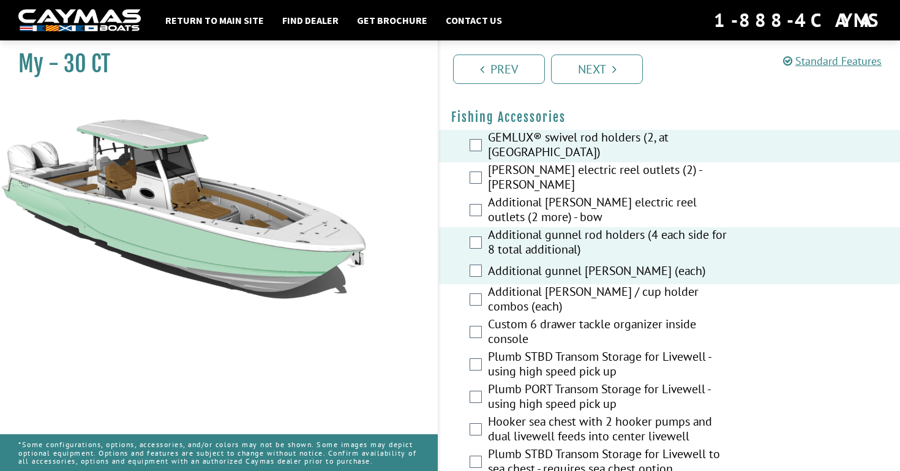
scroll to position [1658, 0]
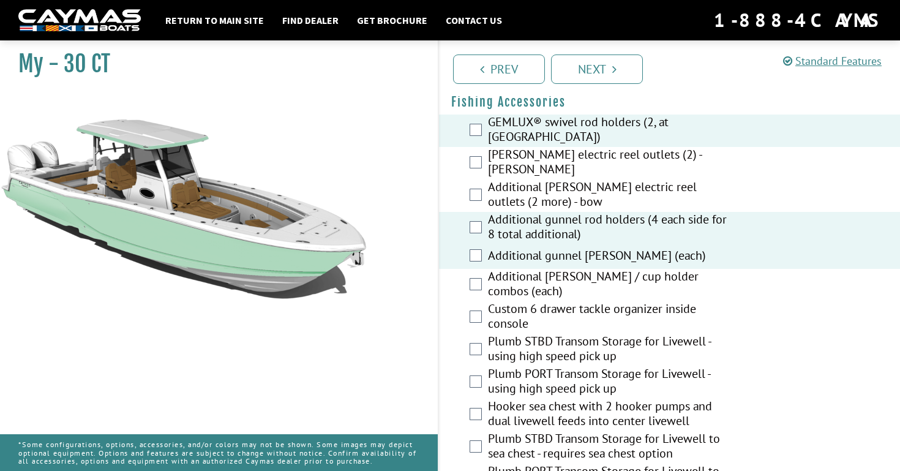
click at [571, 269] on label "Additional [PERSON_NAME] / cup holder combos (each)" at bounding box center [611, 285] width 247 height 32
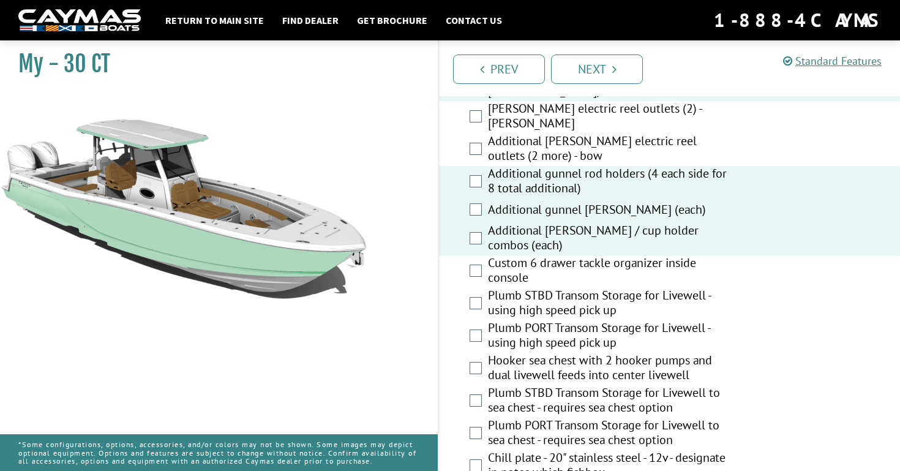
scroll to position [1704, 0]
click at [560, 255] on label "Custom 6 drawer tackle organizer inside console" at bounding box center [611, 271] width 247 height 32
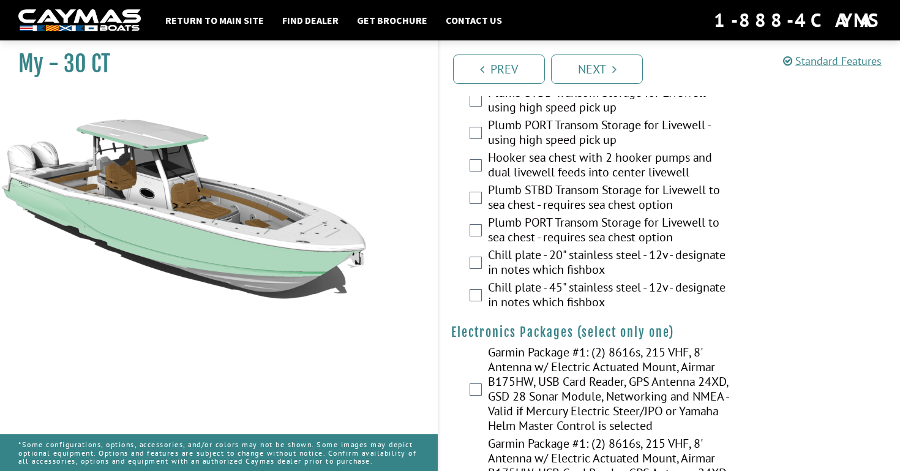
scroll to position [1911, 0]
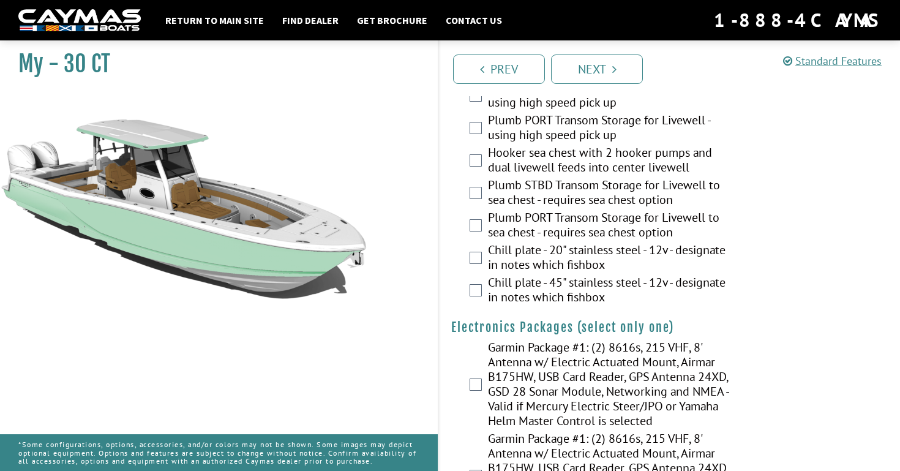
click at [541, 275] on label "Chill plate - 45" stainless steel - 12v - designate in notes which fishbox" at bounding box center [611, 291] width 247 height 32
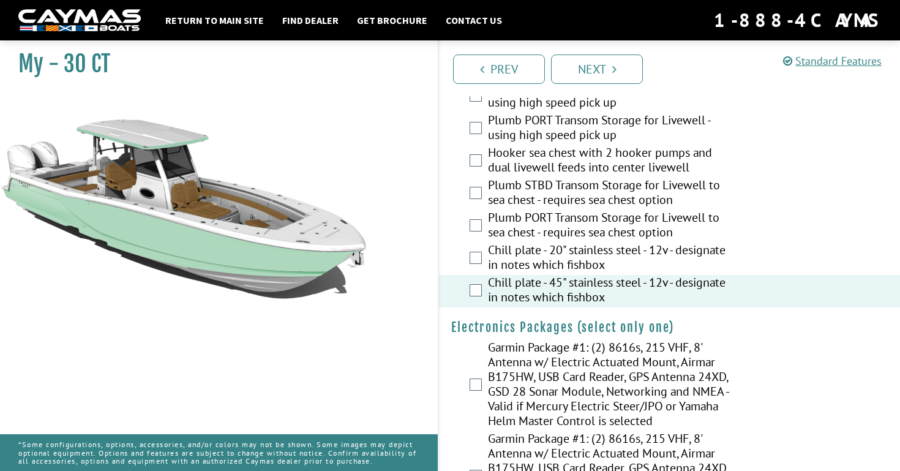
click at [542, 242] on label "Chill plate - 20" stainless steel - 12v - designate in notes which fishbox" at bounding box center [611, 258] width 247 height 32
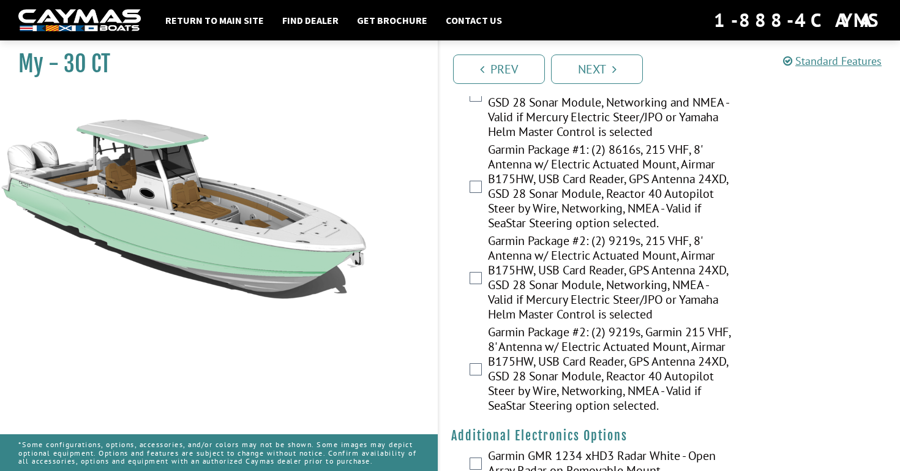
scroll to position [2203, 0]
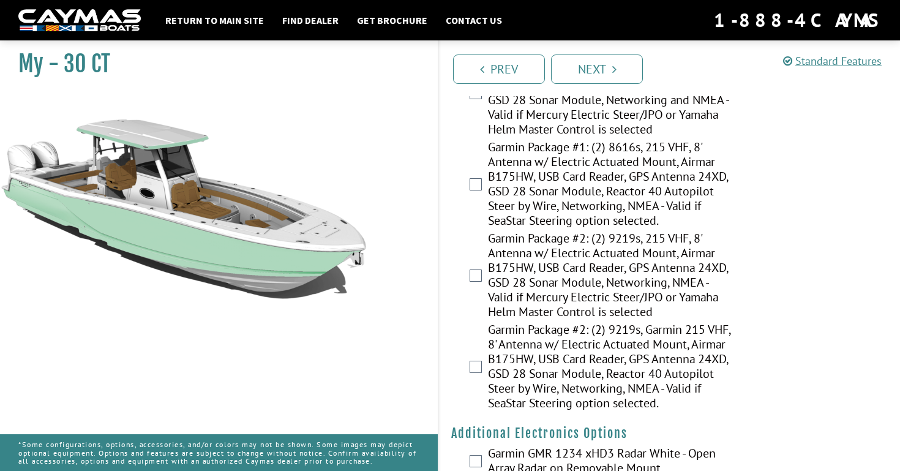
click at [557, 347] on label "Garmin Package #2: (2) 9219s, Garmin 215 VHF, 8' Antenna w/ Electric Actuated M…" at bounding box center [611, 367] width 247 height 91
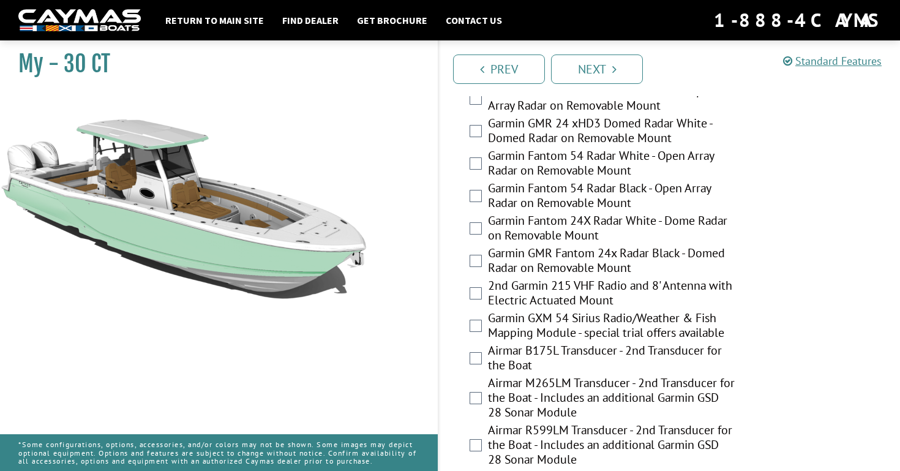
scroll to position [2566, 0]
click at [568, 282] on label "2nd Garmin 215 VHF Radio and 8' Antenna with Electric Actuated Mount" at bounding box center [611, 293] width 247 height 32
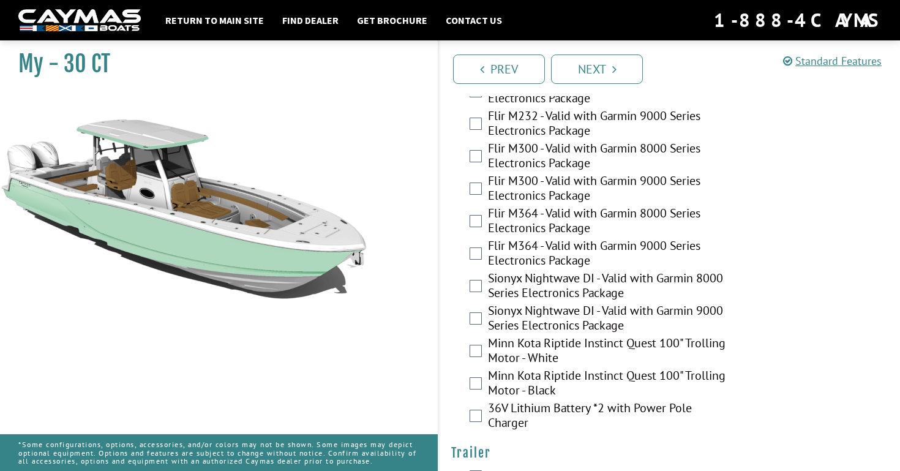
scroll to position [2960, 0]
click at [543, 334] on label "Minn Kota Riptide Instinct Quest 100" Trolling Motor - White" at bounding box center [611, 350] width 247 height 32
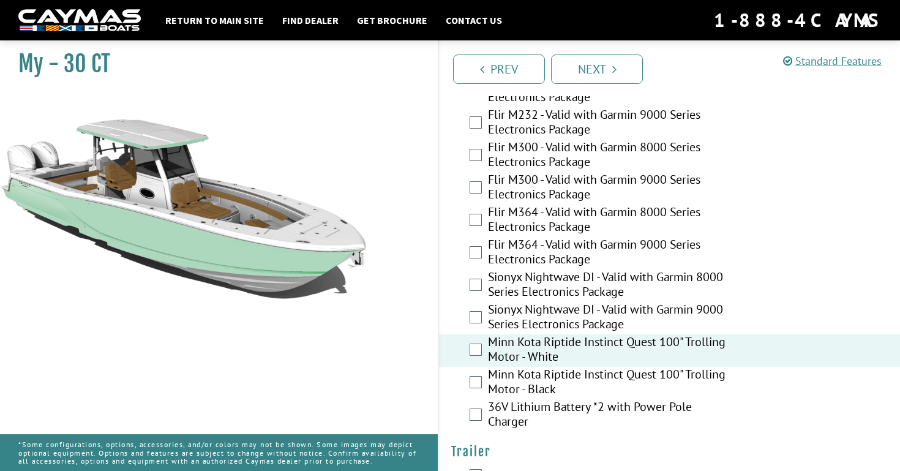
click at [549, 399] on label "36V Lithium Battery *2 with Power Pole Charger" at bounding box center [611, 415] width 247 height 32
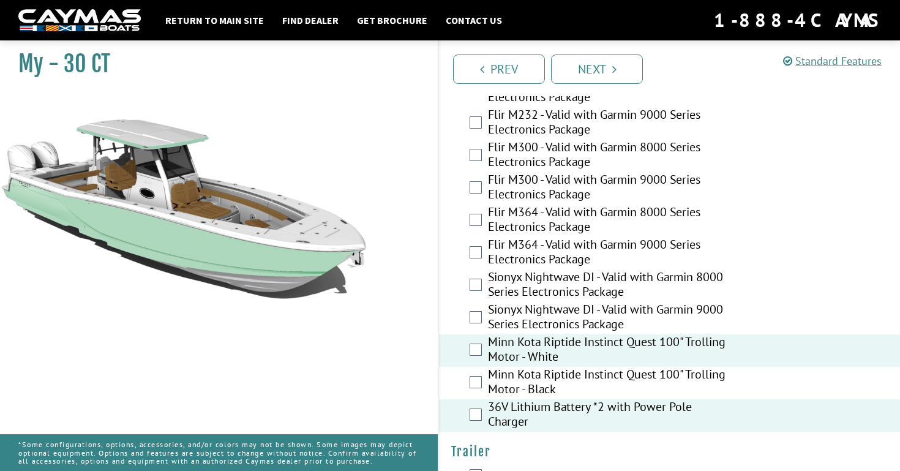
scroll to position [2979, 0]
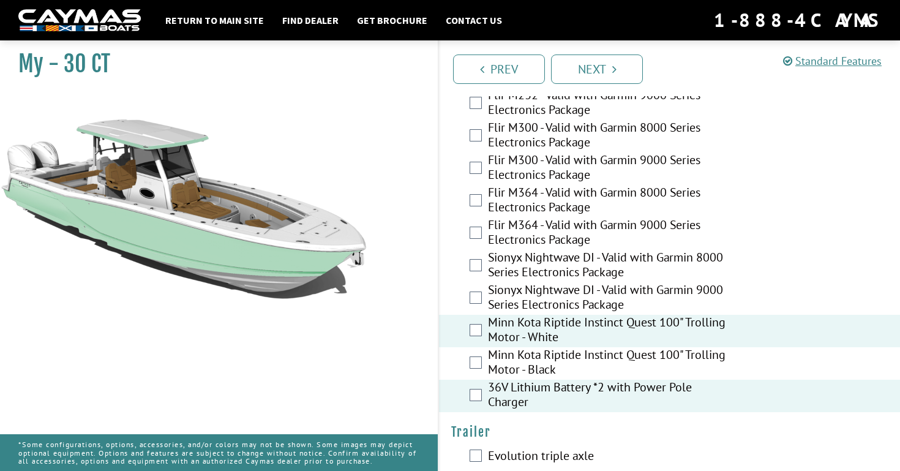
click at [531, 448] on label "Evolution triple axle" at bounding box center [611, 457] width 247 height 18
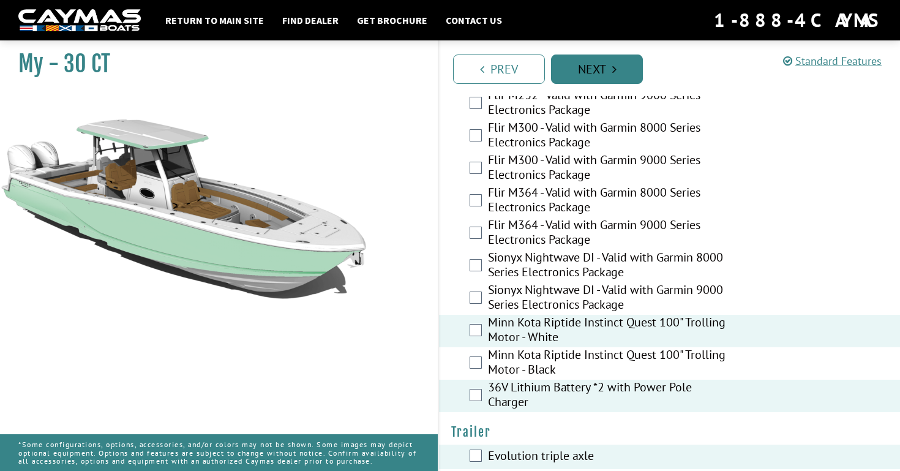
click at [598, 80] on link "Next" at bounding box center [597, 68] width 92 height 29
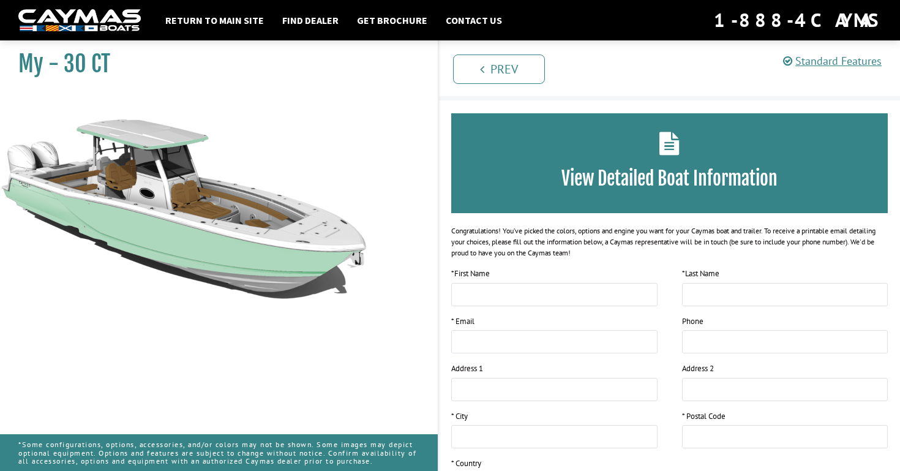
scroll to position [0, 0]
